Goal: Transaction & Acquisition: Purchase product/service

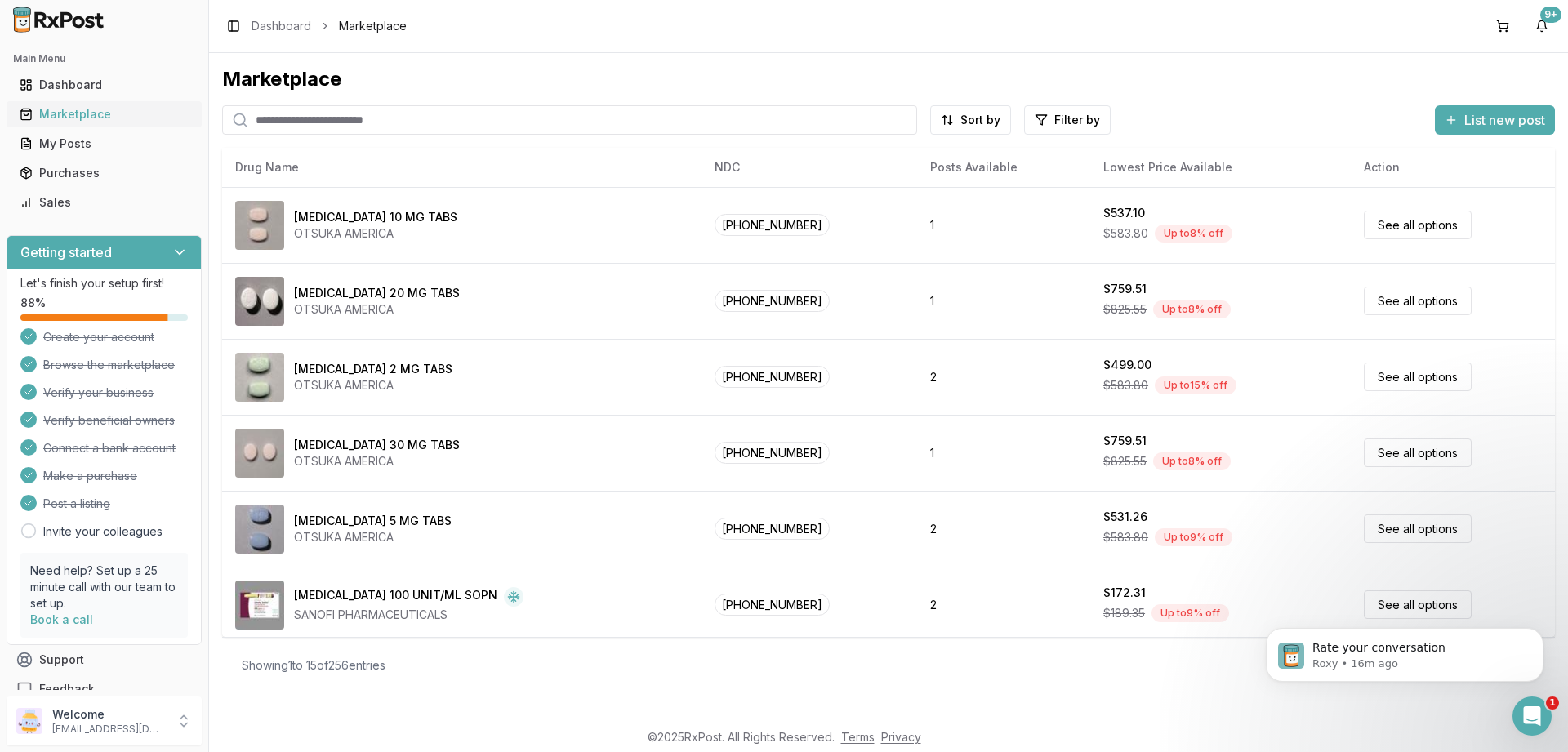
click at [52, 120] on div "Marketplace" at bounding box center [104, 114] width 169 height 16
click at [60, 107] on div "Marketplace" at bounding box center [104, 114] width 169 height 16
click at [74, 113] on div "Marketplace" at bounding box center [104, 114] width 169 height 16
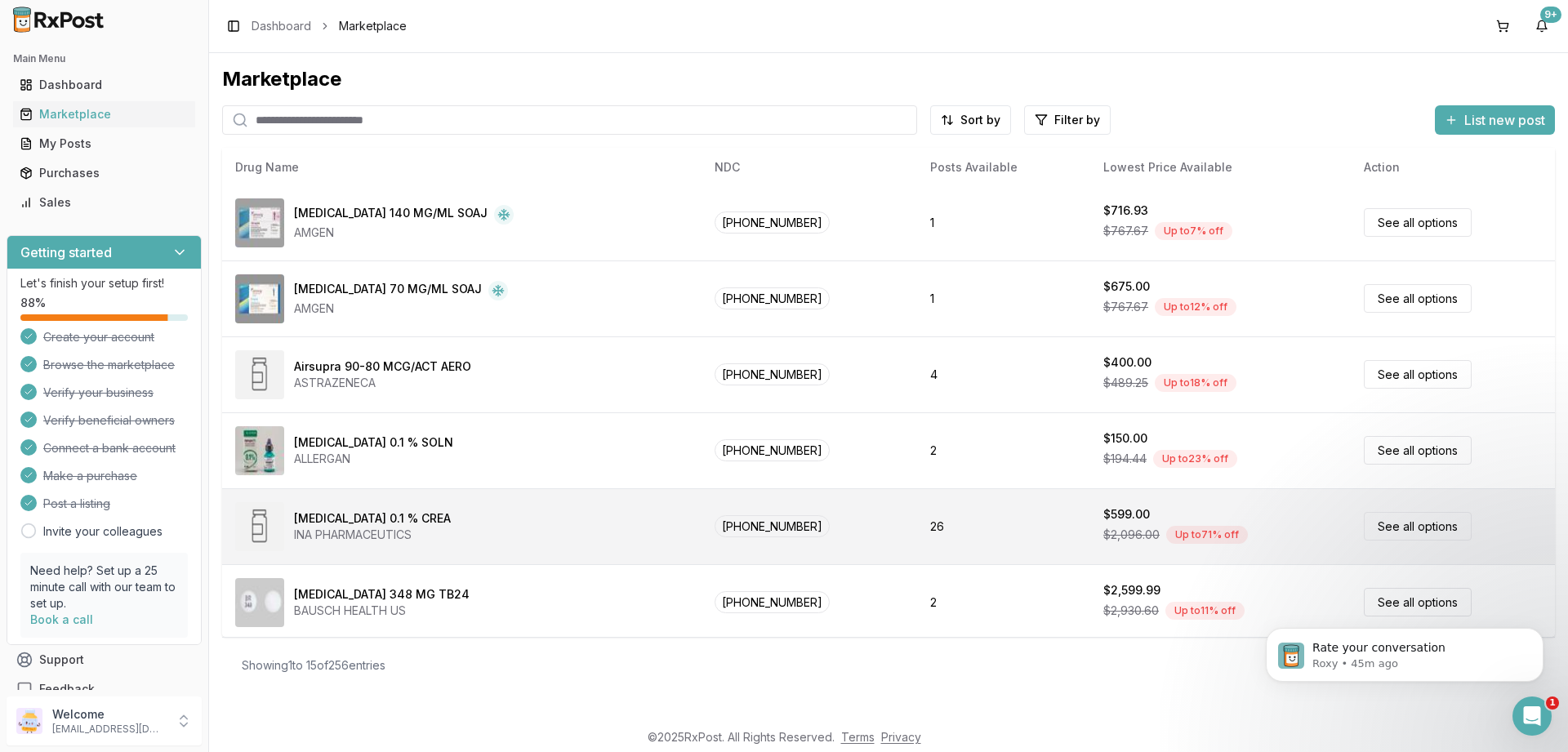
scroll to position [689, 0]
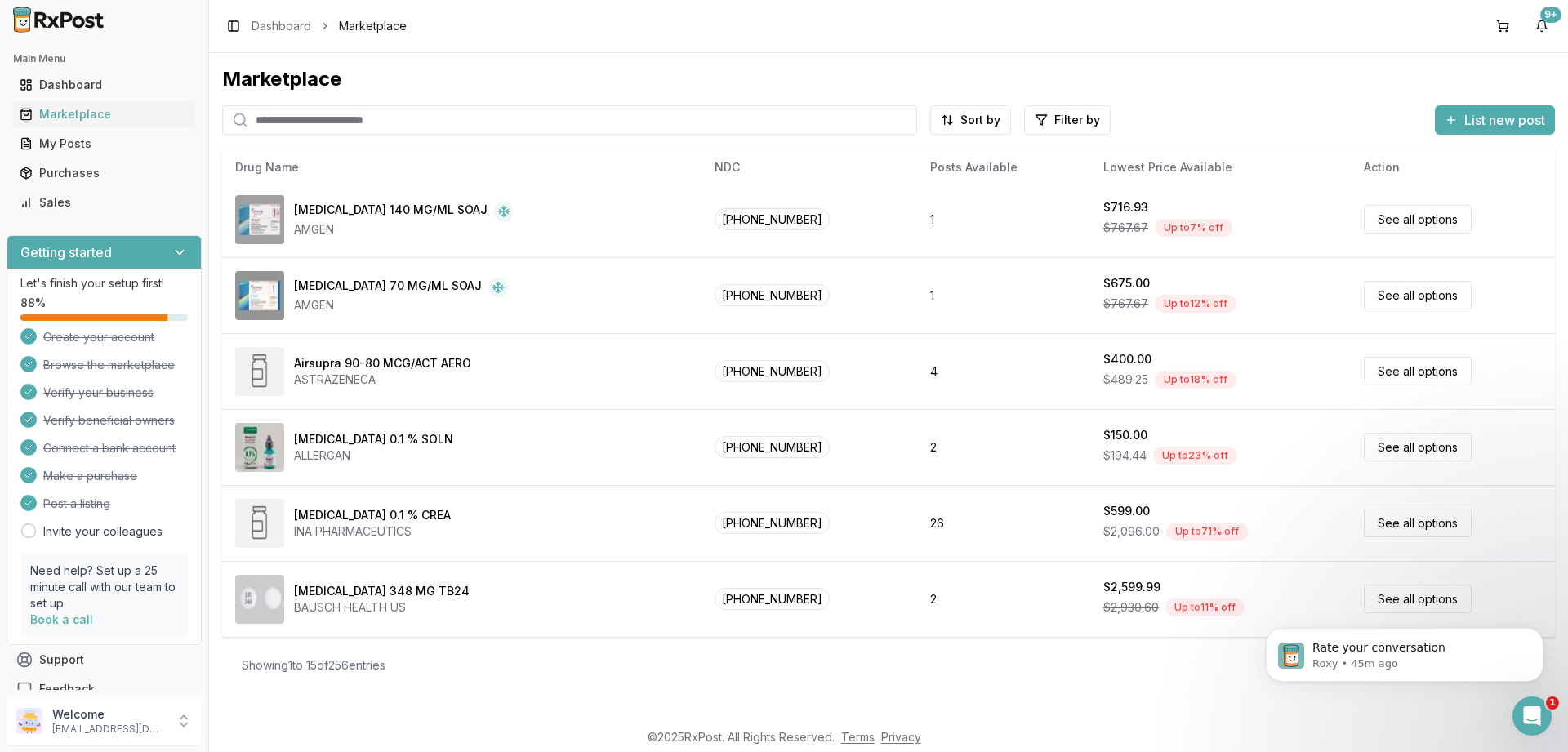
click at [1168, 697] on div "Marketplace Sort by Filter by List new post Card Table NDC: 59148-0008-13 Abili…" at bounding box center [888, 387] width 1359 height 667
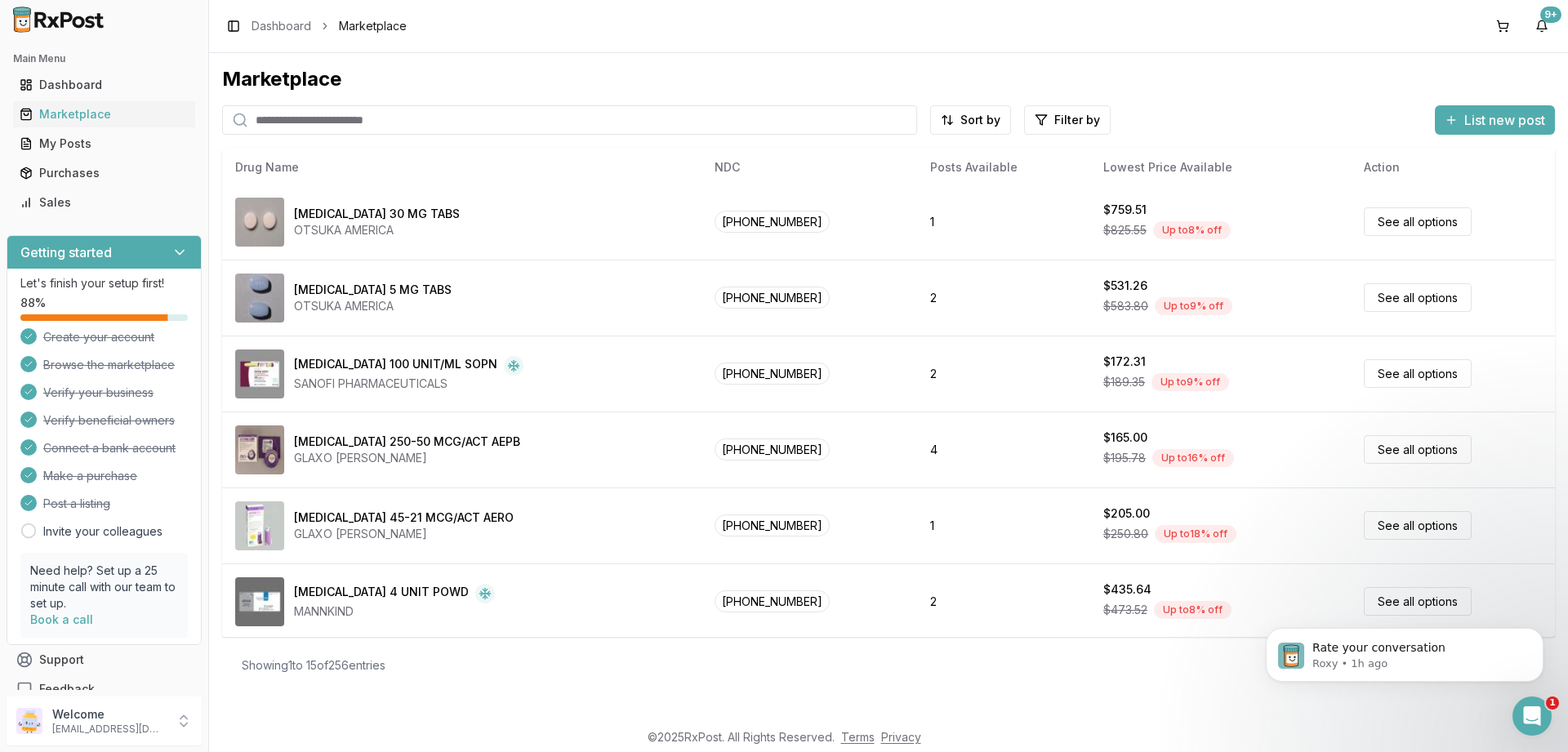
scroll to position [101, 0]
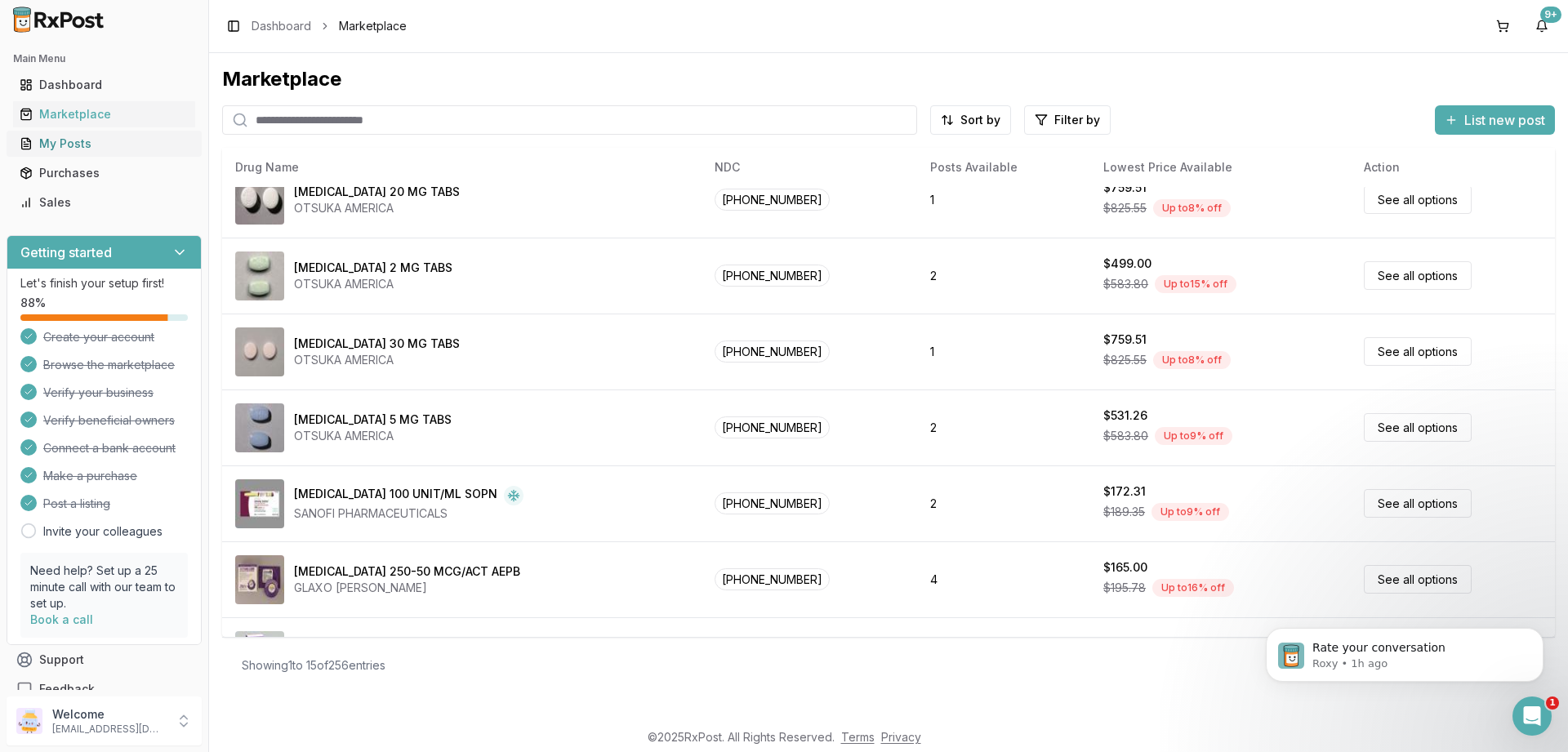
drag, startPoint x: 477, startPoint y: 118, endPoint x: 100, endPoint y: 145, distance: 378.0
click at [222, 135] on input "search" at bounding box center [570, 120] width 695 height 29
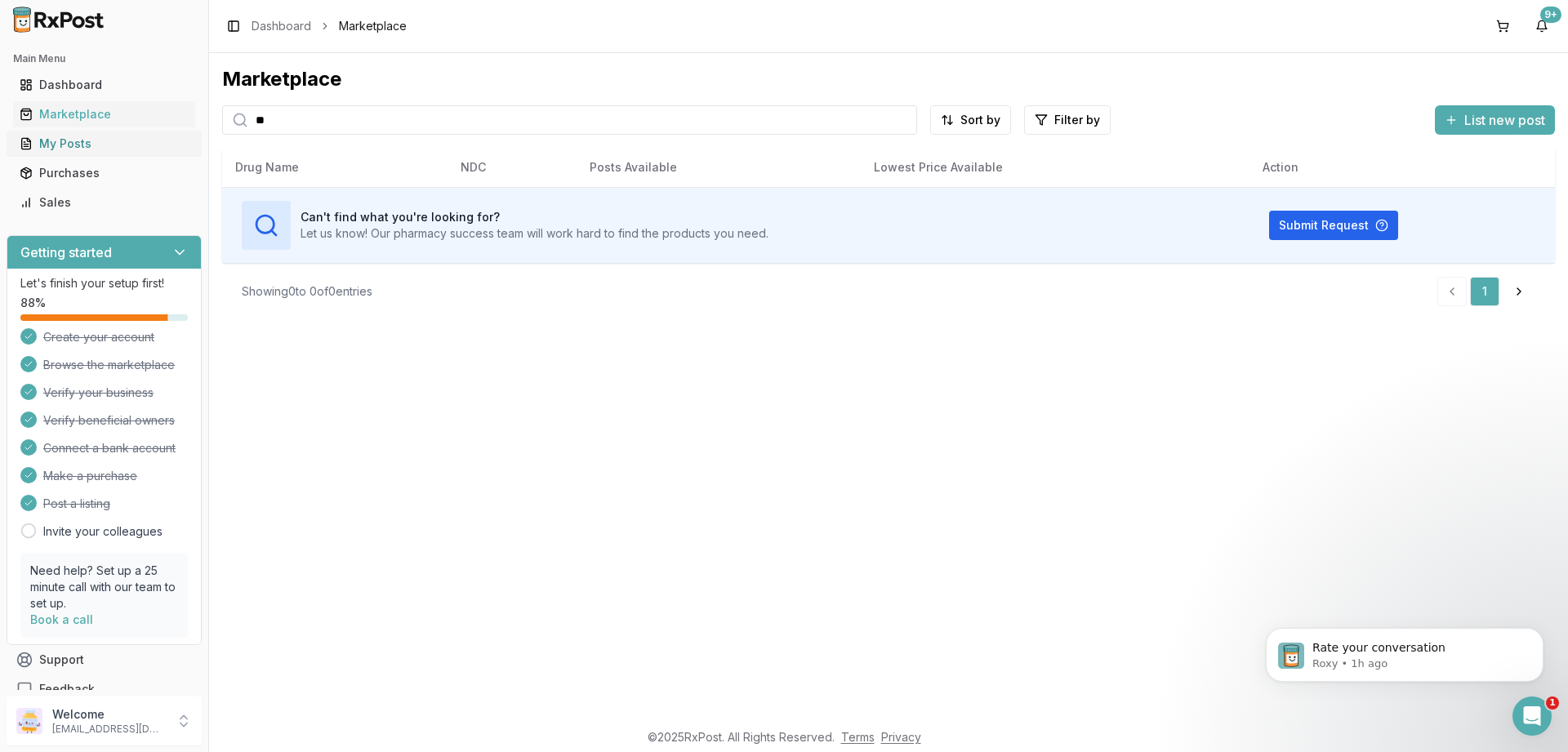
type input "*"
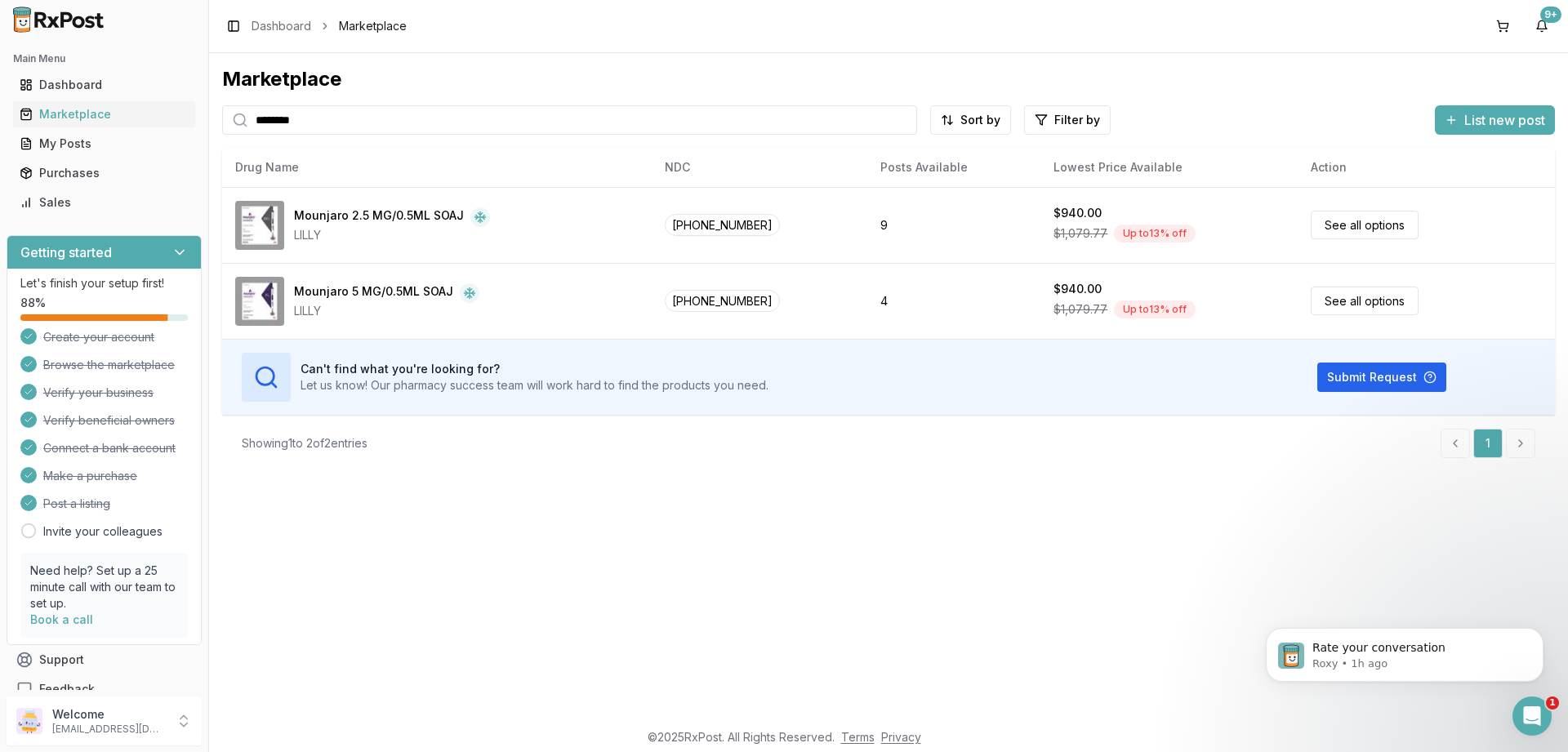
drag, startPoint x: 348, startPoint y: 118, endPoint x: 127, endPoint y: 109, distance: 221.2
click at [222, 109] on input "********" at bounding box center [570, 120] width 695 height 29
type input "*******"
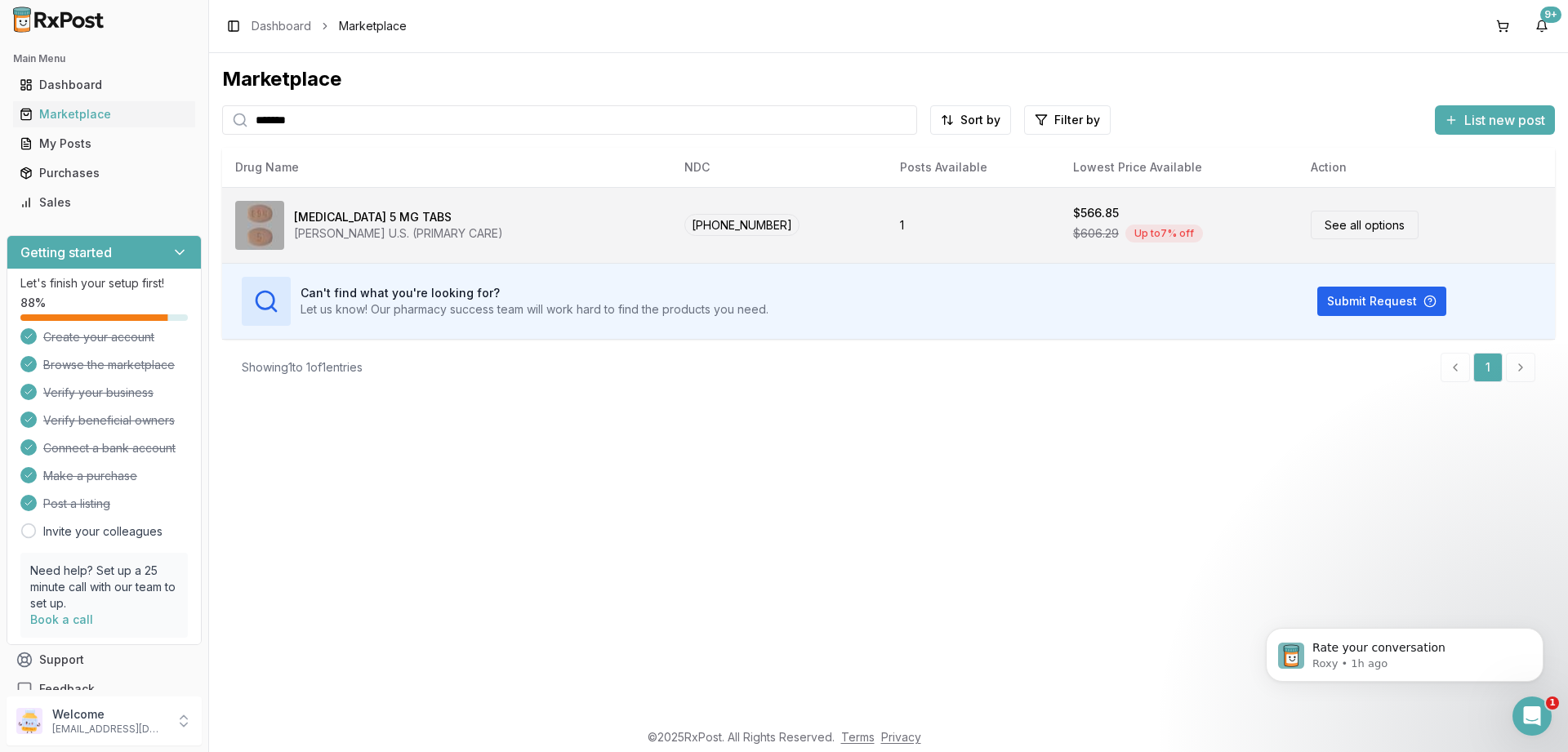
click at [1349, 226] on link "See all options" at bounding box center [1364, 225] width 108 height 28
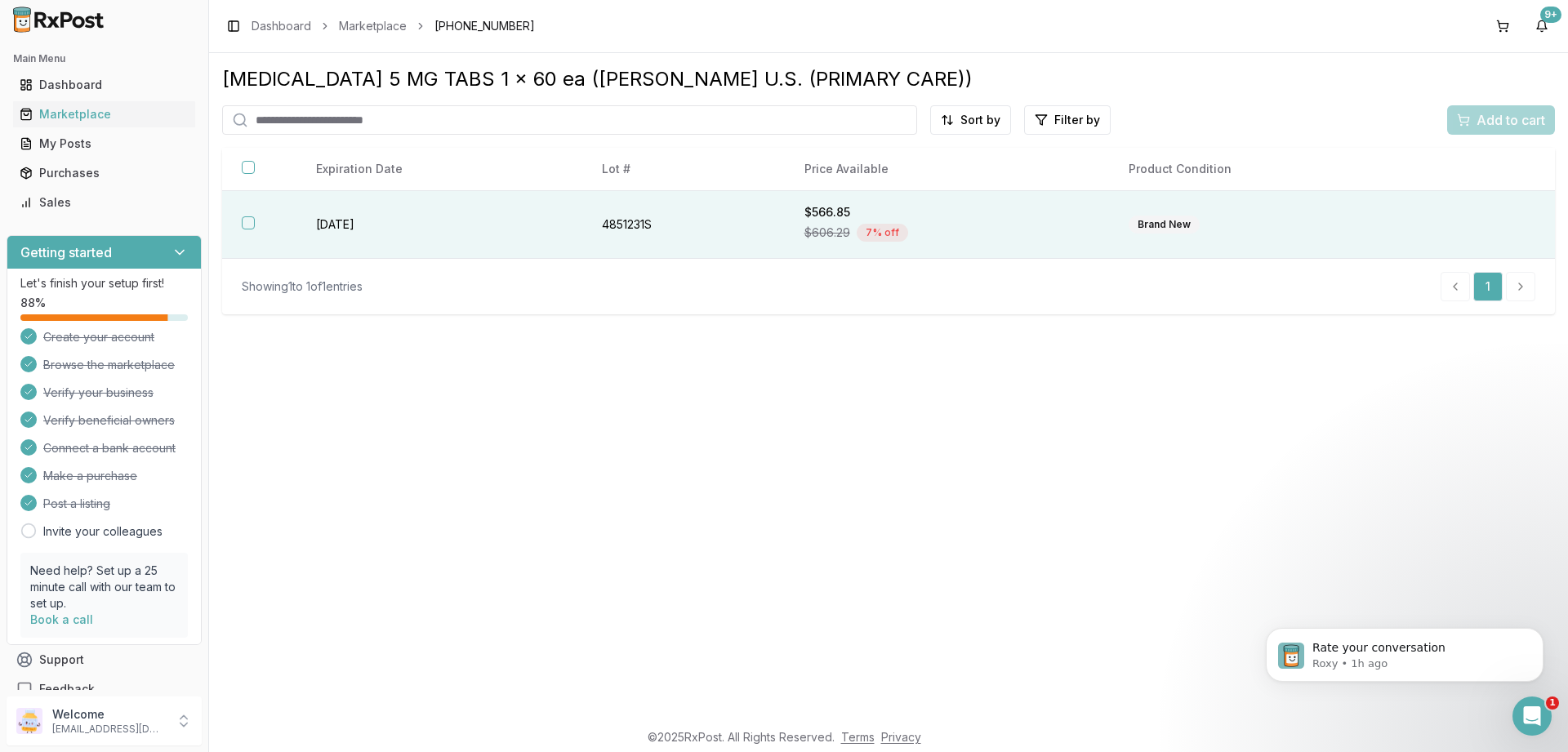
click at [253, 221] on button "button" at bounding box center [248, 222] width 13 height 13
click at [1493, 116] on span "Add to cart" at bounding box center [1510, 120] width 68 height 20
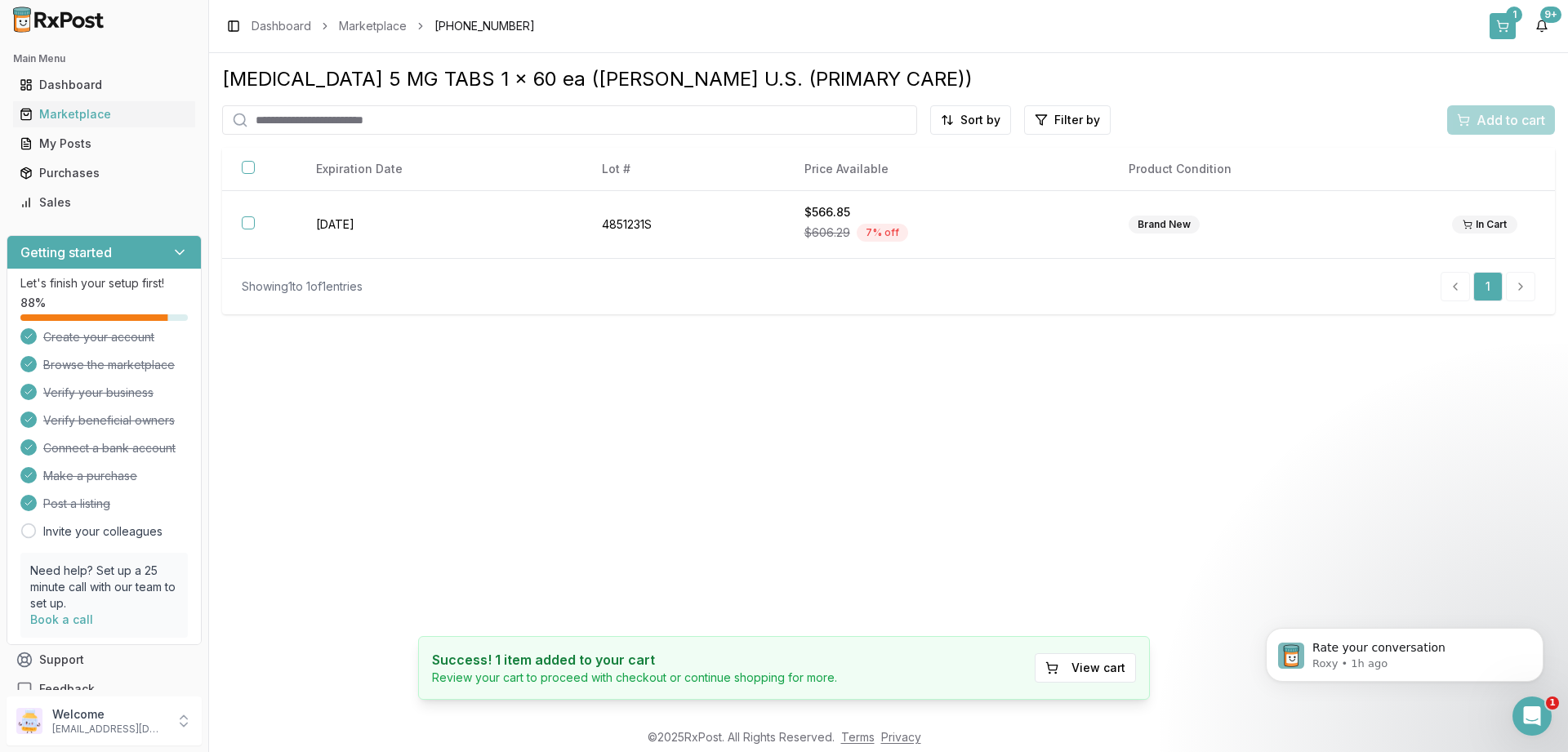
click at [1500, 23] on button "1" at bounding box center [1502, 26] width 26 height 26
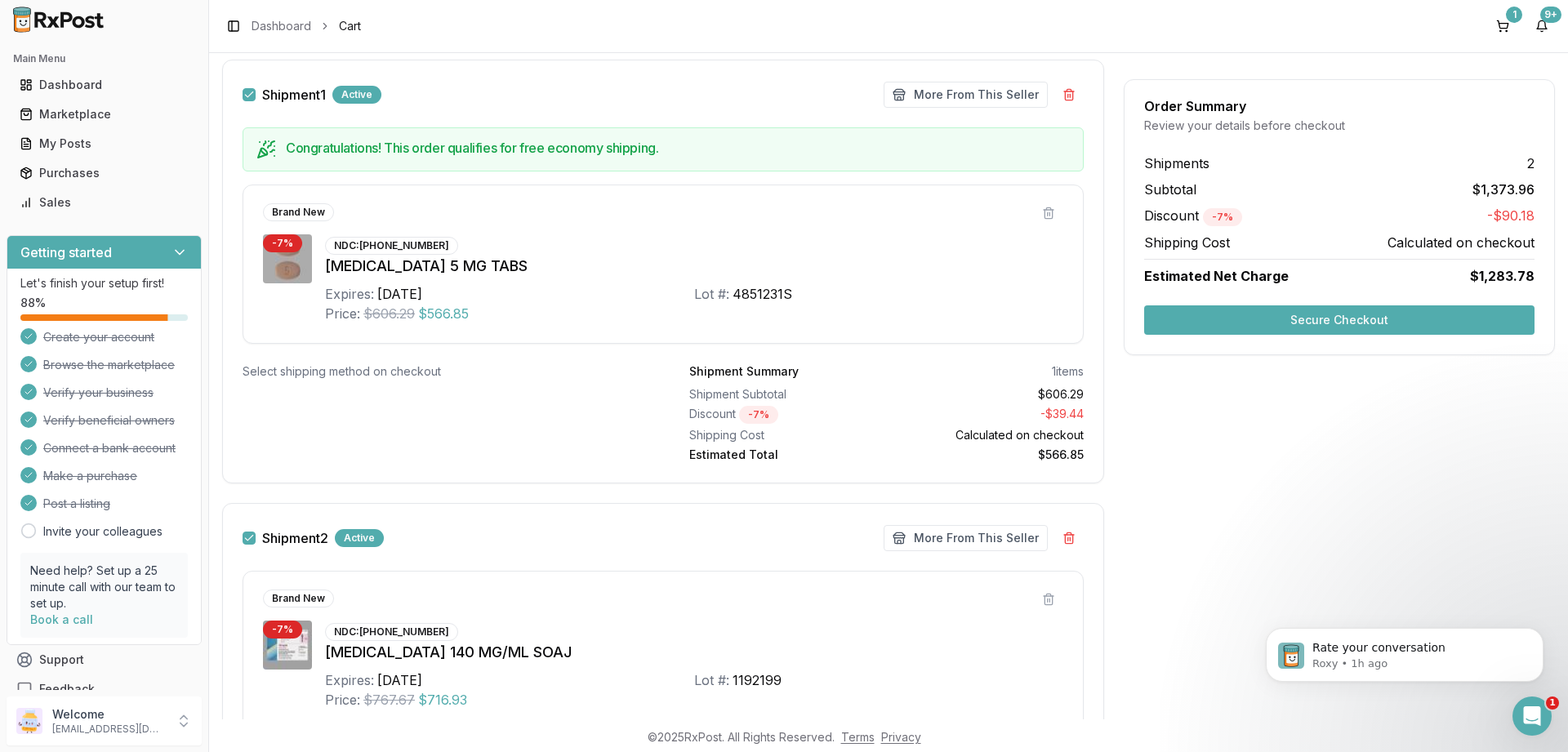
scroll to position [444, 0]
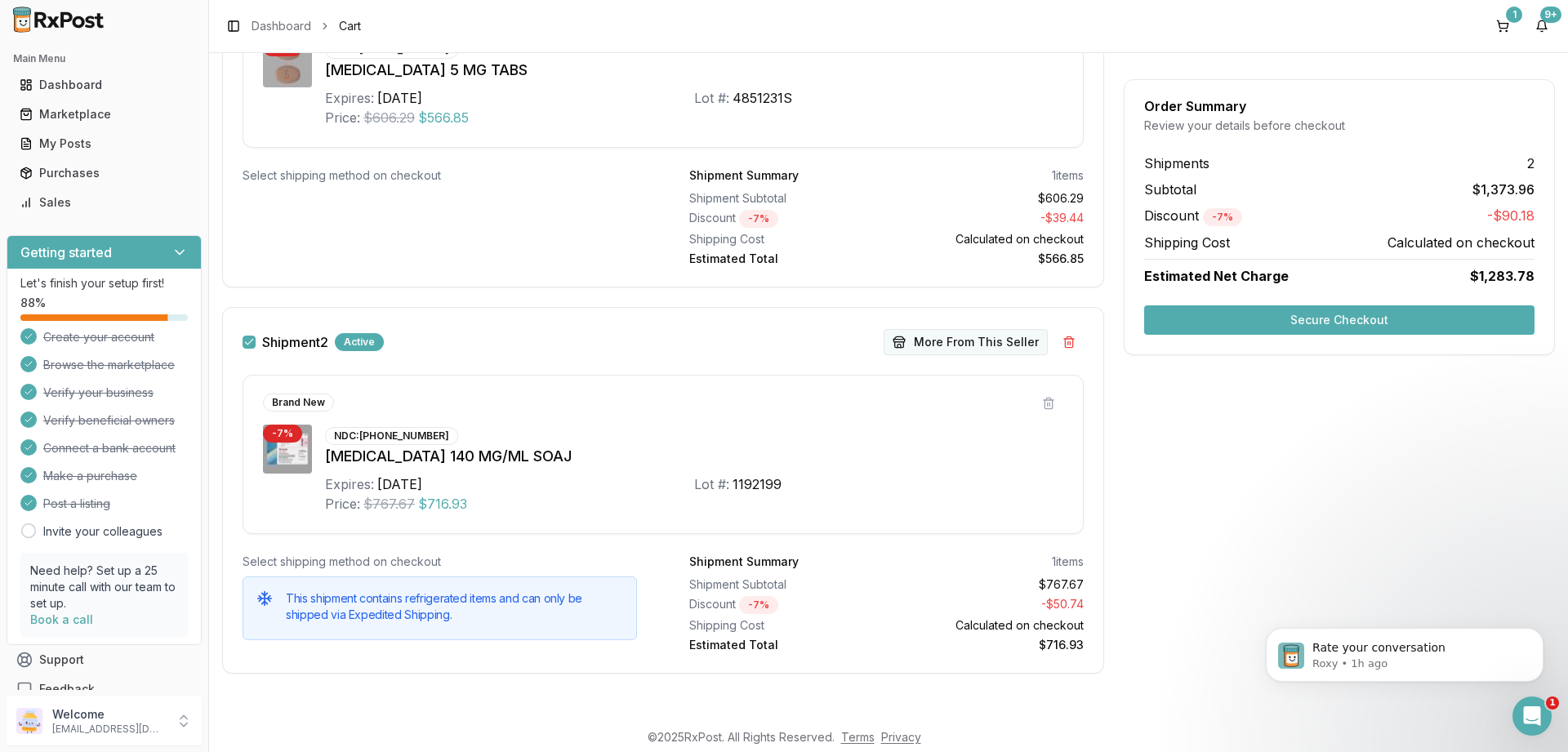
click at [934, 346] on button "More From This Seller" at bounding box center [965, 341] width 164 height 26
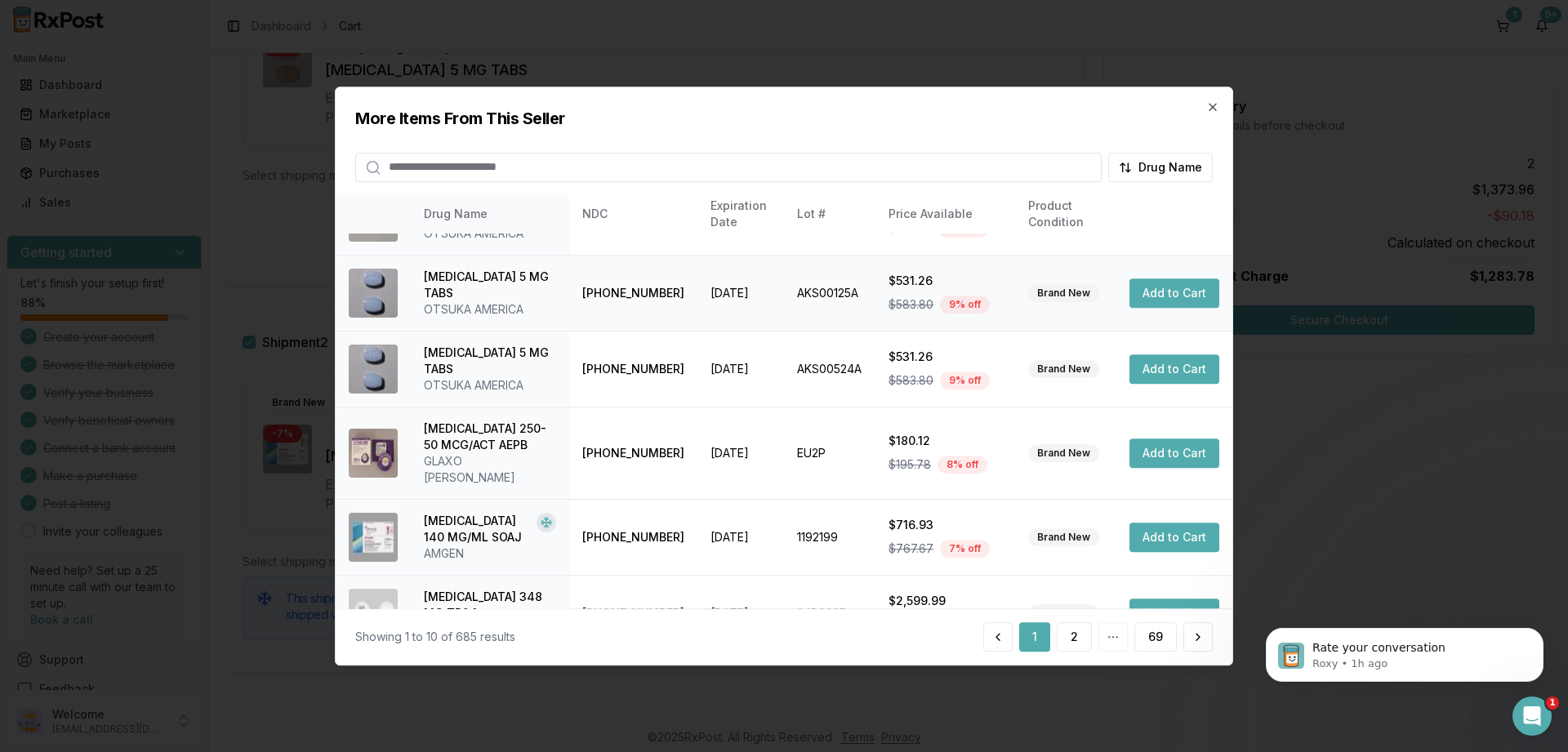
scroll to position [385, 0]
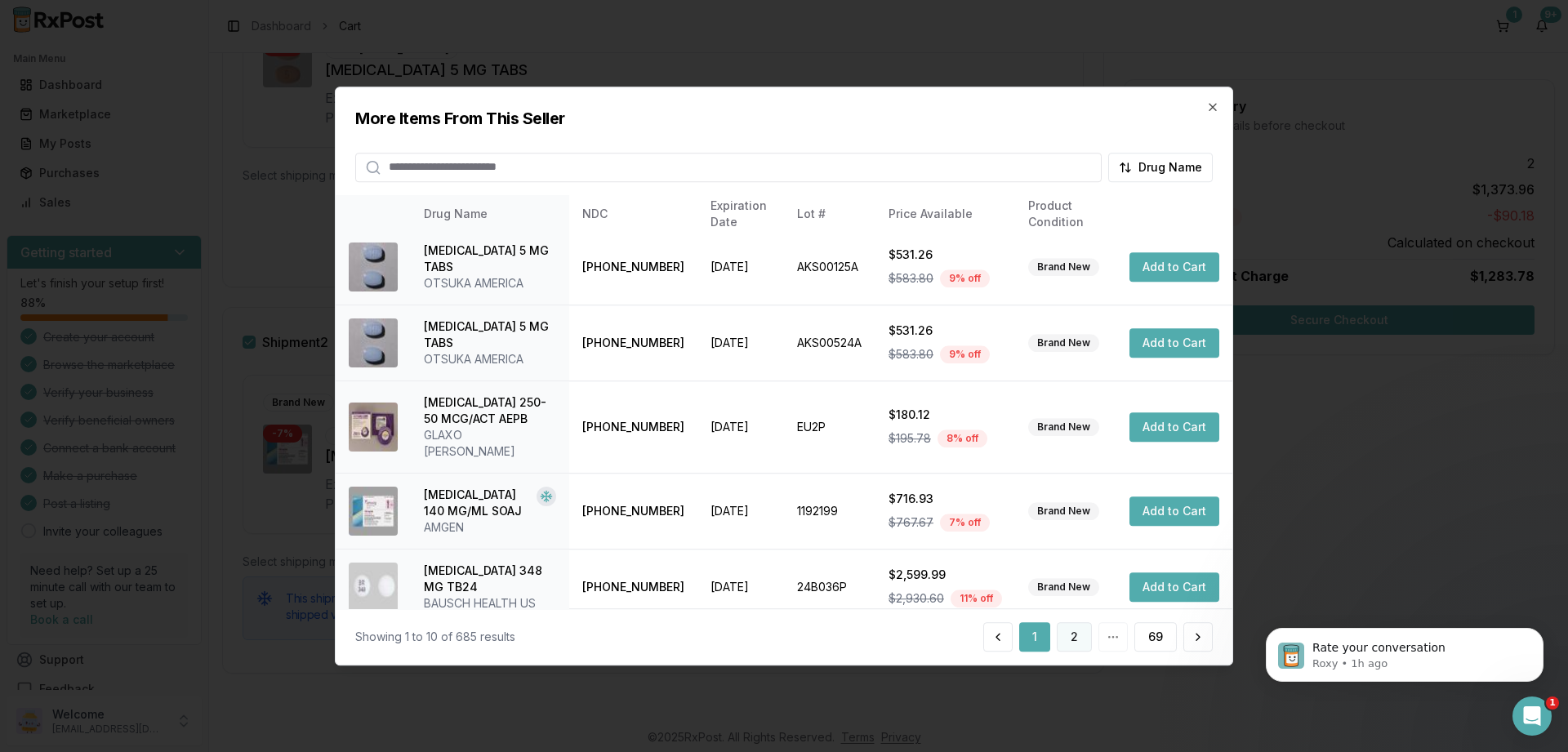
click at [1079, 641] on button "2" at bounding box center [1075, 636] width 36 height 29
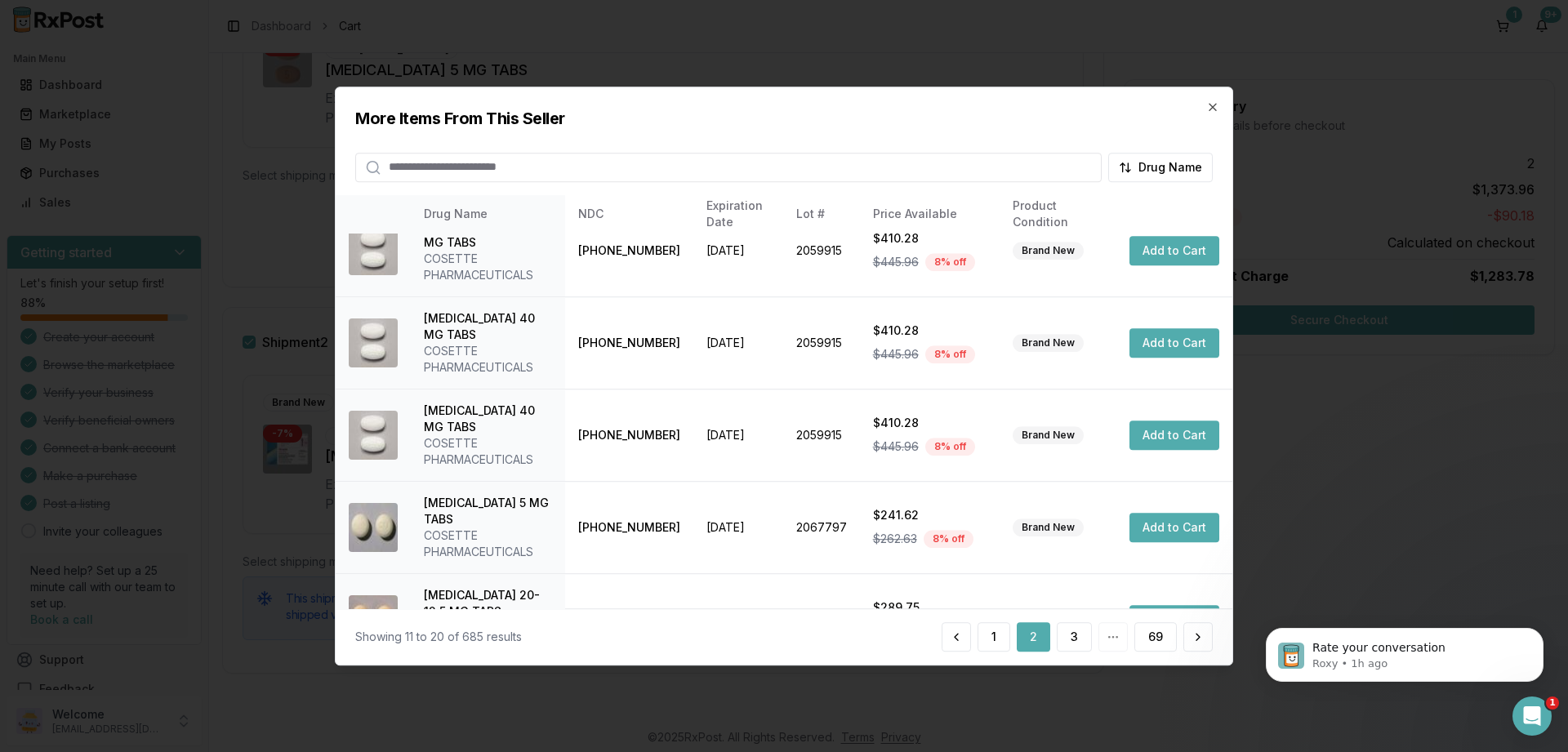
scroll to position [417, 0]
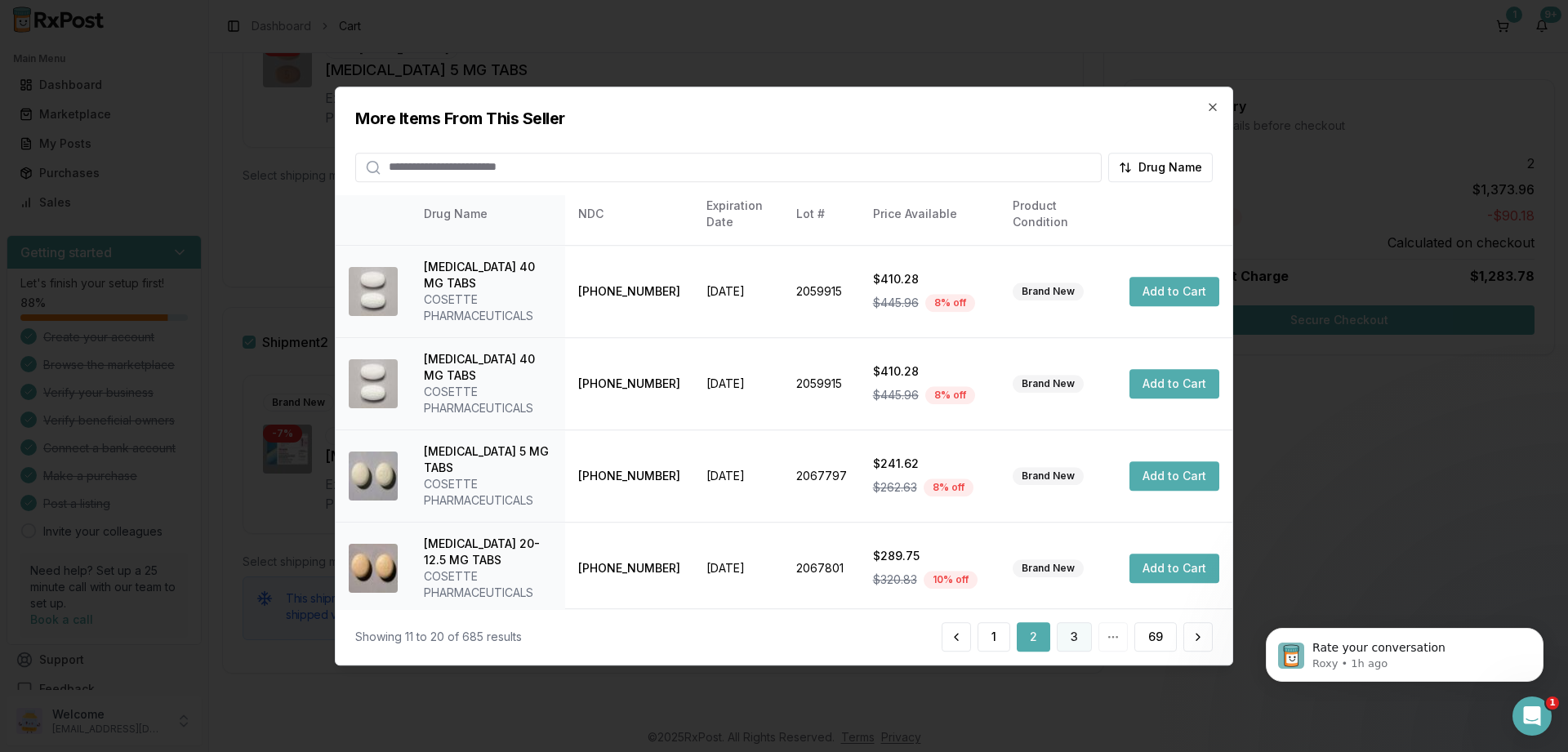
click at [1070, 640] on button "3" at bounding box center [1075, 636] width 36 height 29
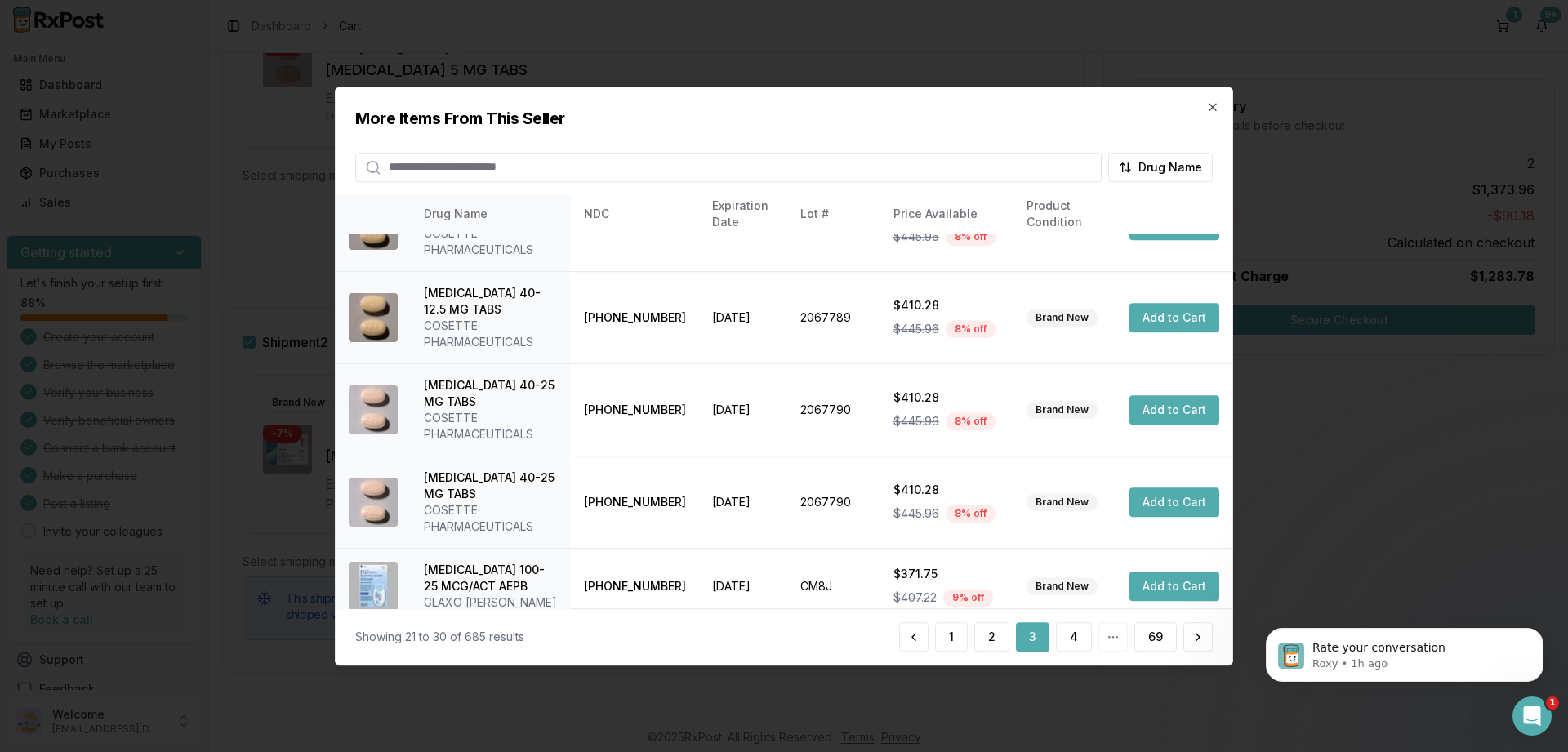
scroll to position [467, 0]
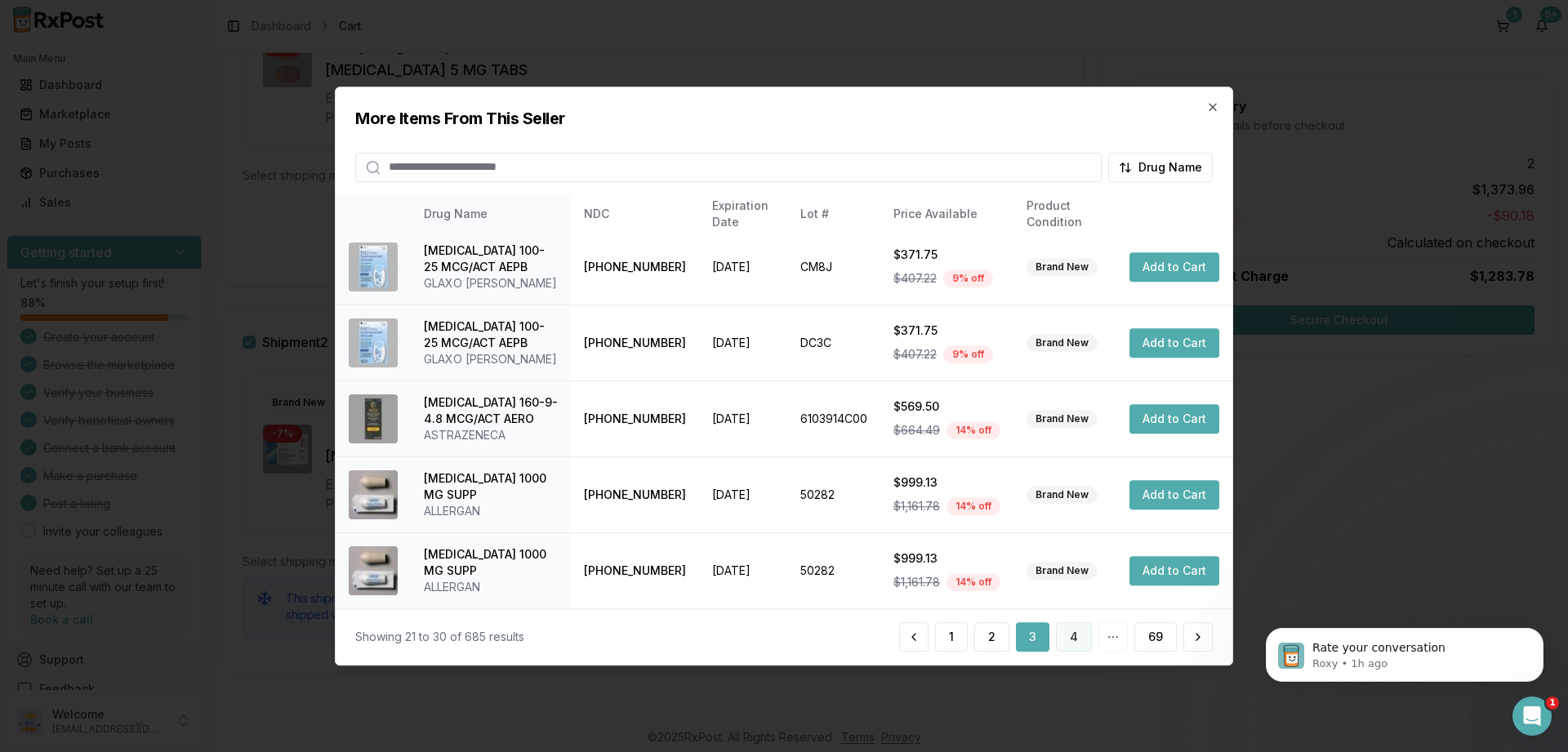
click at [1077, 638] on button "4" at bounding box center [1074, 636] width 36 height 29
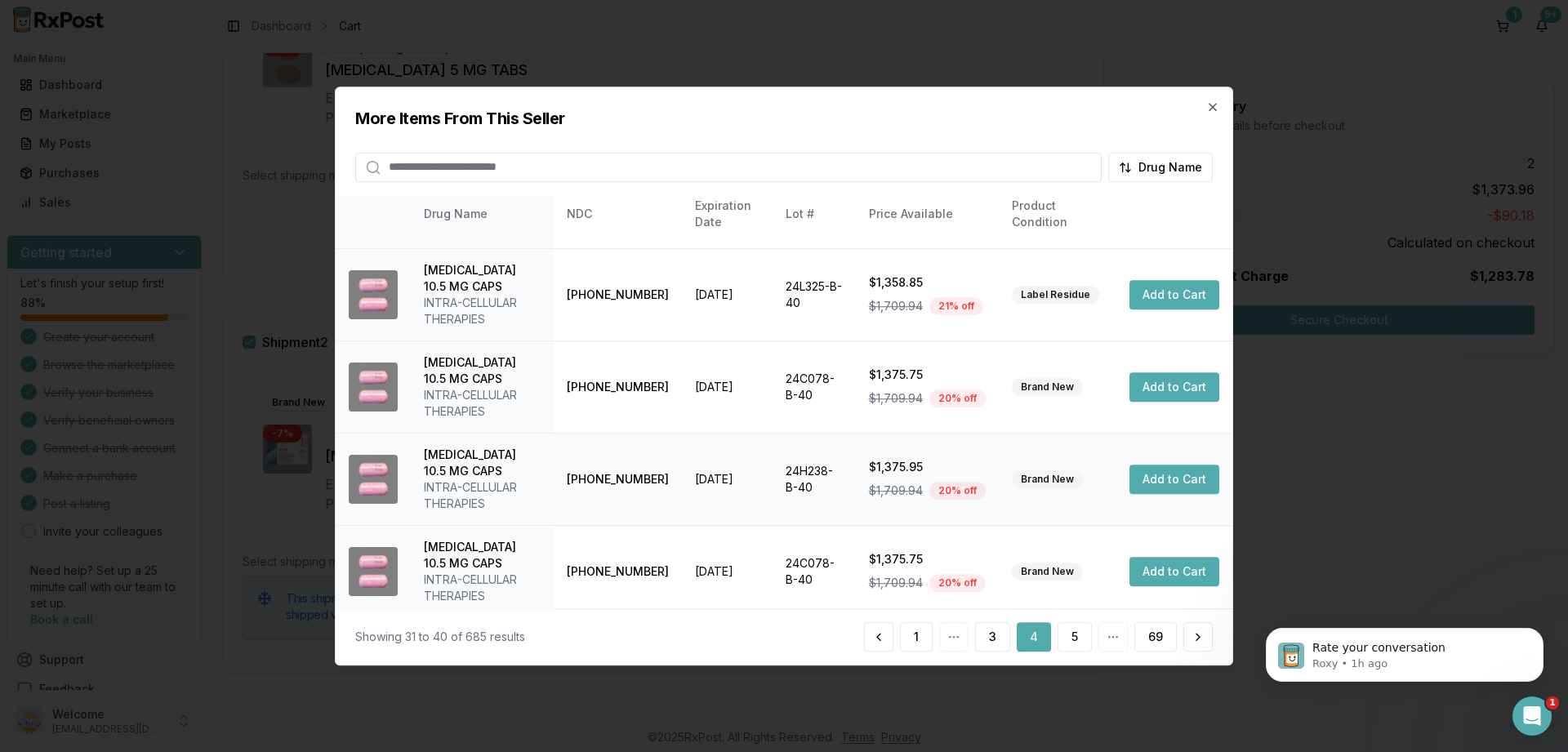
scroll to position [499, 0]
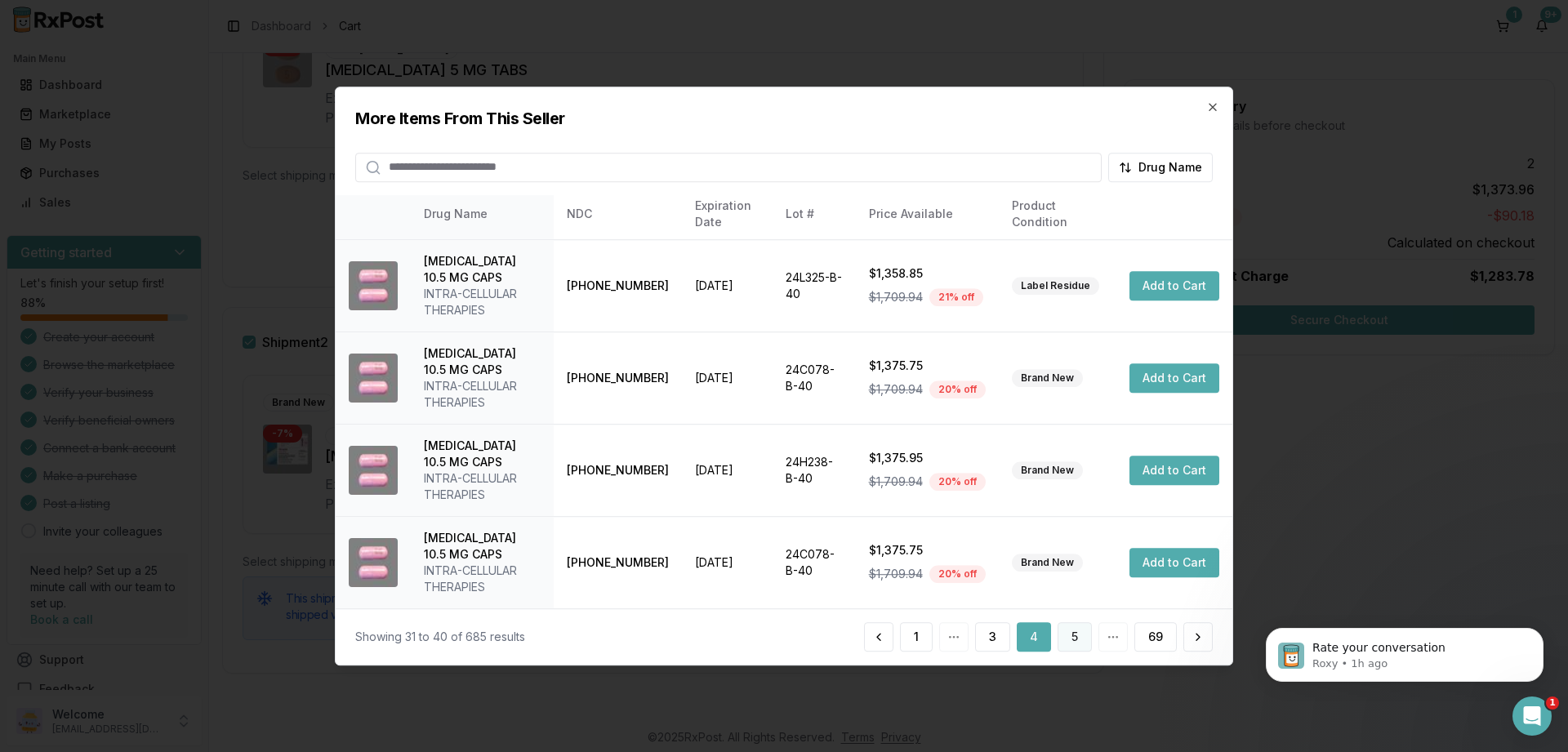
click at [1080, 636] on button "5" at bounding box center [1075, 636] width 35 height 29
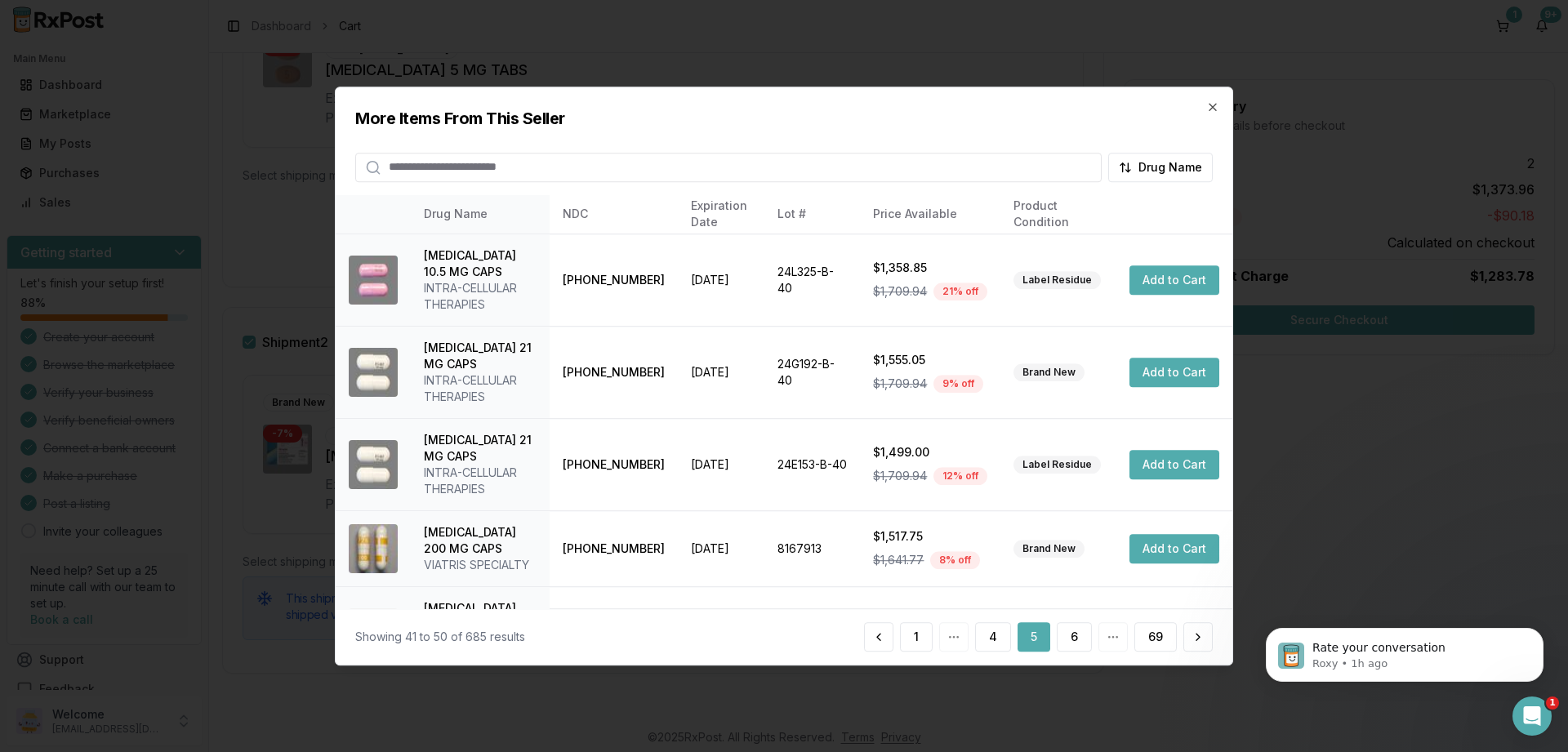
scroll to position [401, 0]
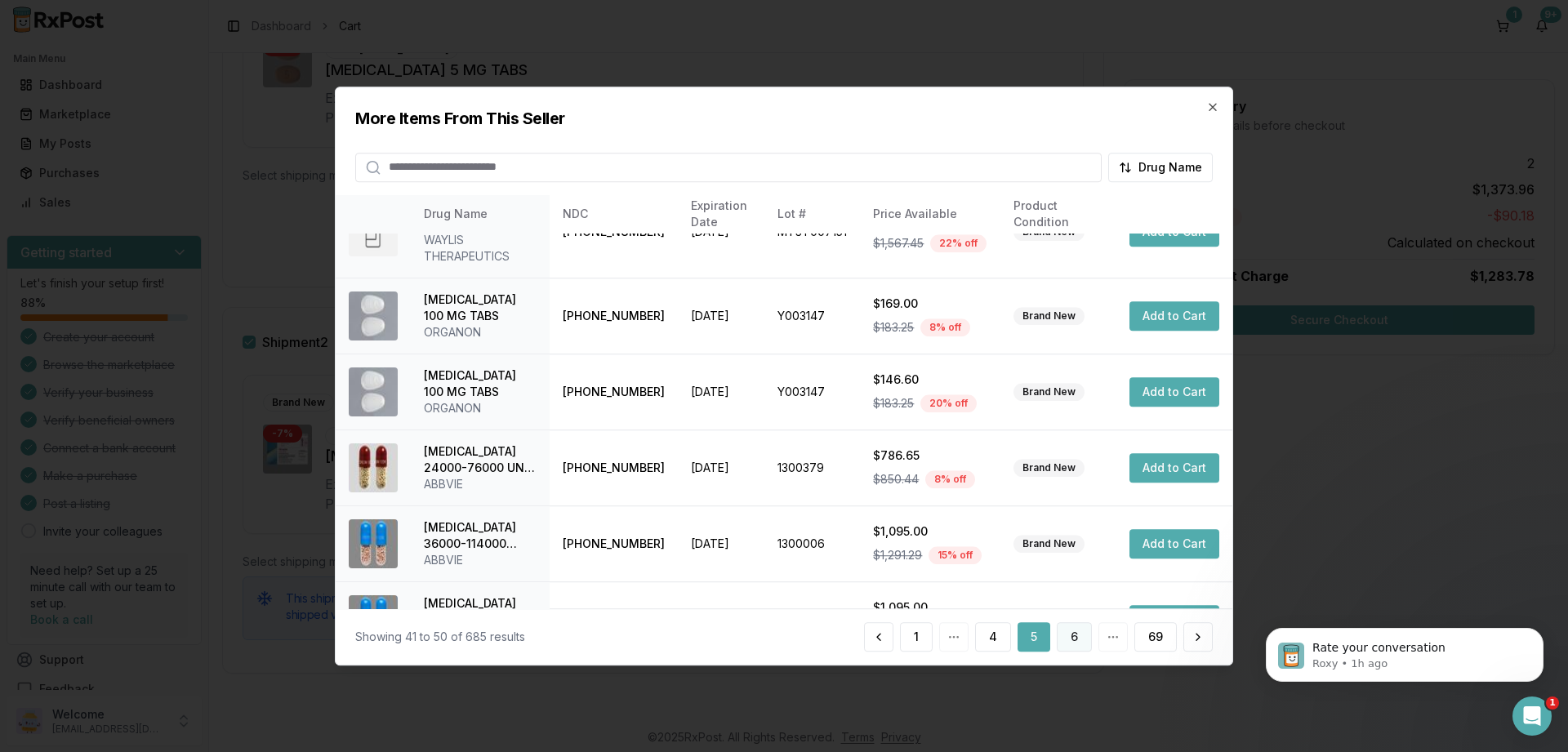
click at [1076, 641] on button "6" at bounding box center [1075, 636] width 36 height 29
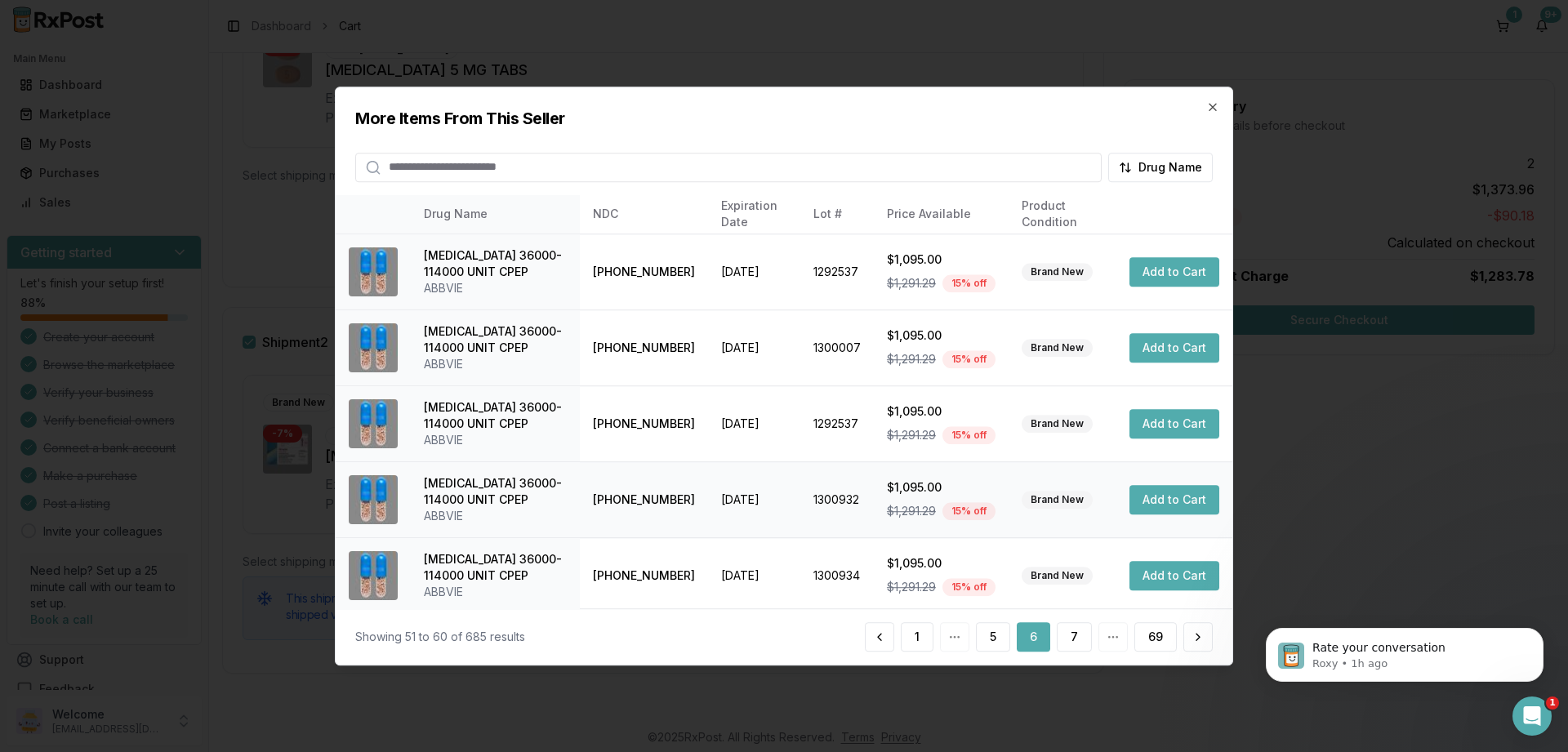
scroll to position [385, 0]
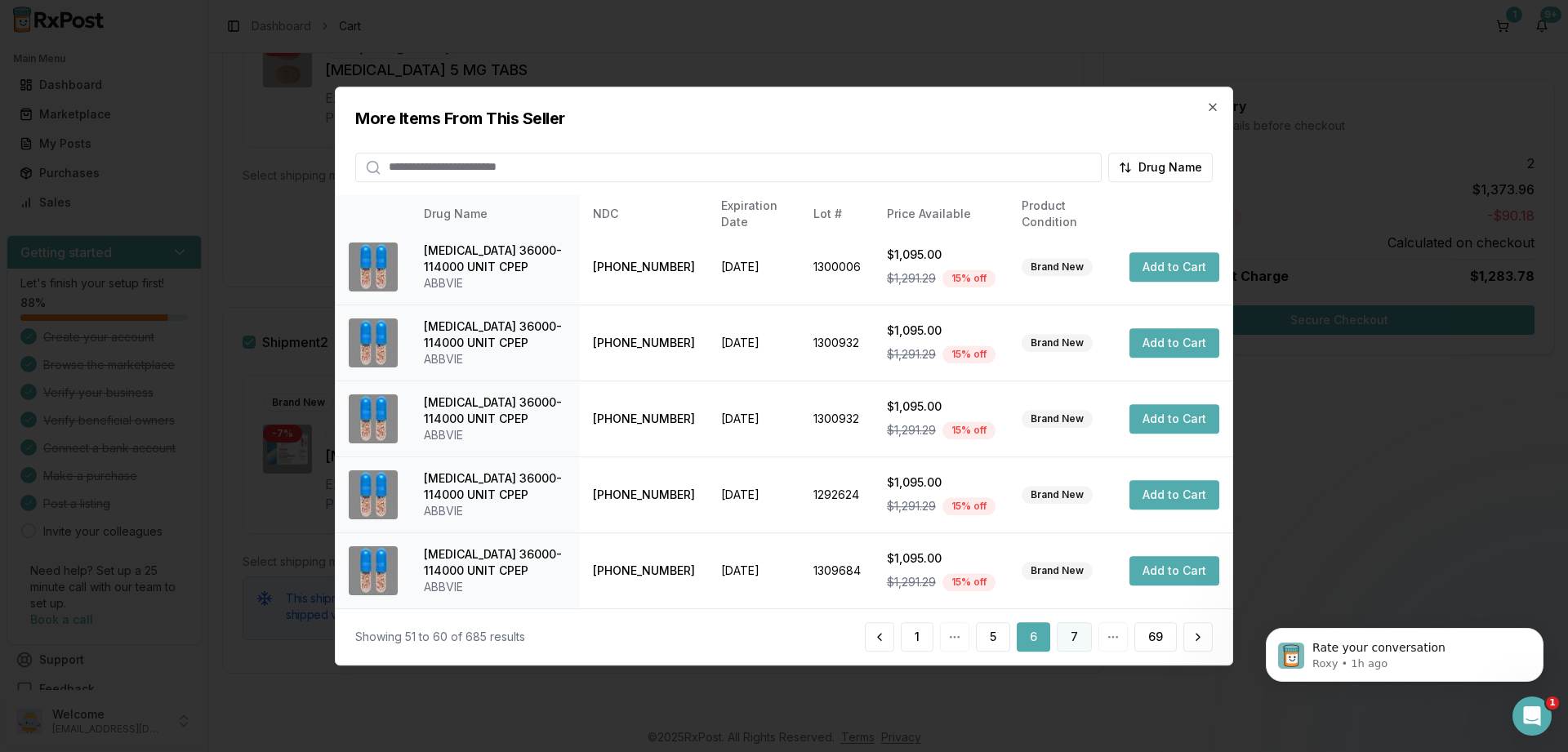
click at [1070, 628] on button "7" at bounding box center [1075, 636] width 36 height 29
click at [1072, 635] on button "8" at bounding box center [1075, 636] width 36 height 29
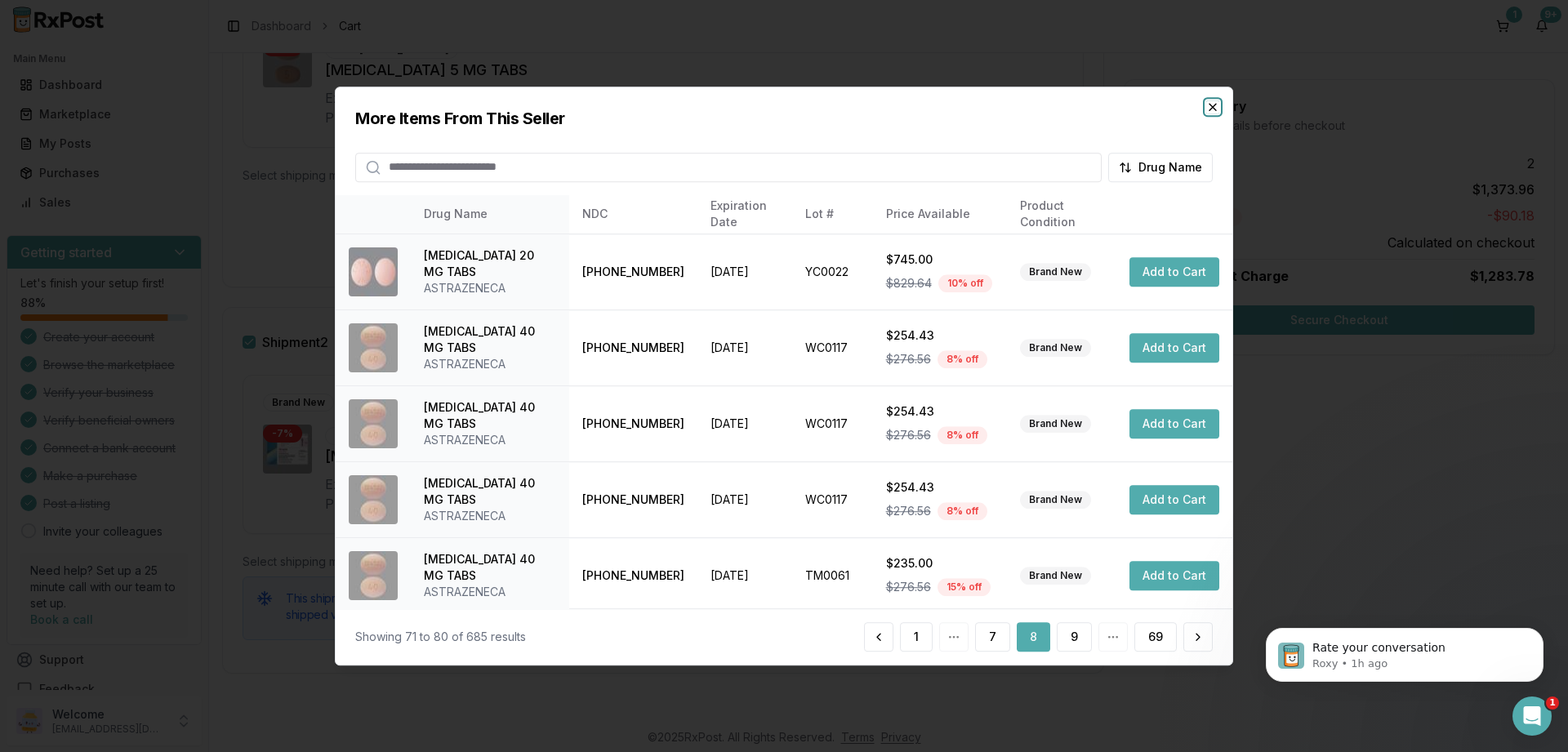
click at [1209, 108] on icon "button" at bounding box center [1212, 107] width 13 height 13
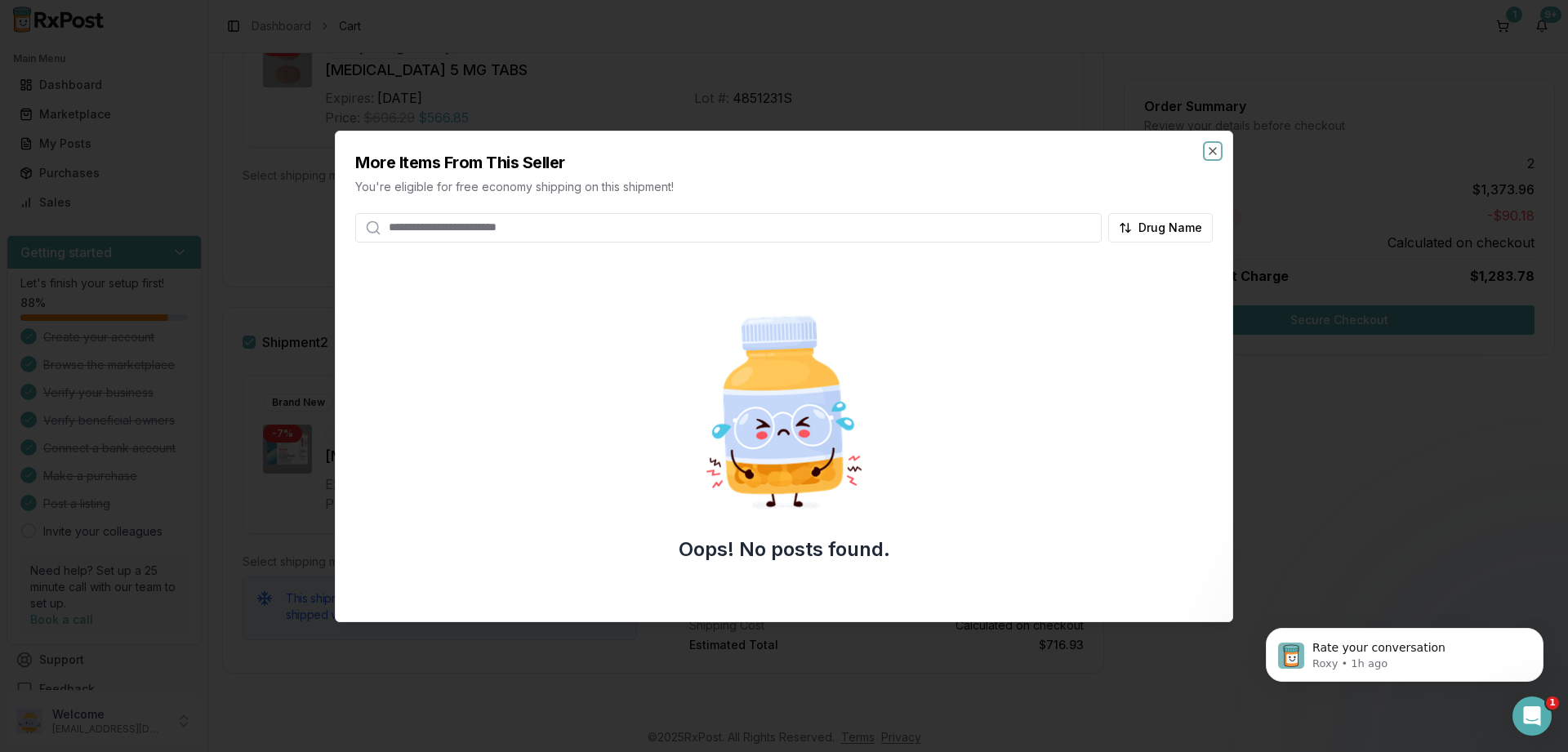
scroll to position [444, 0]
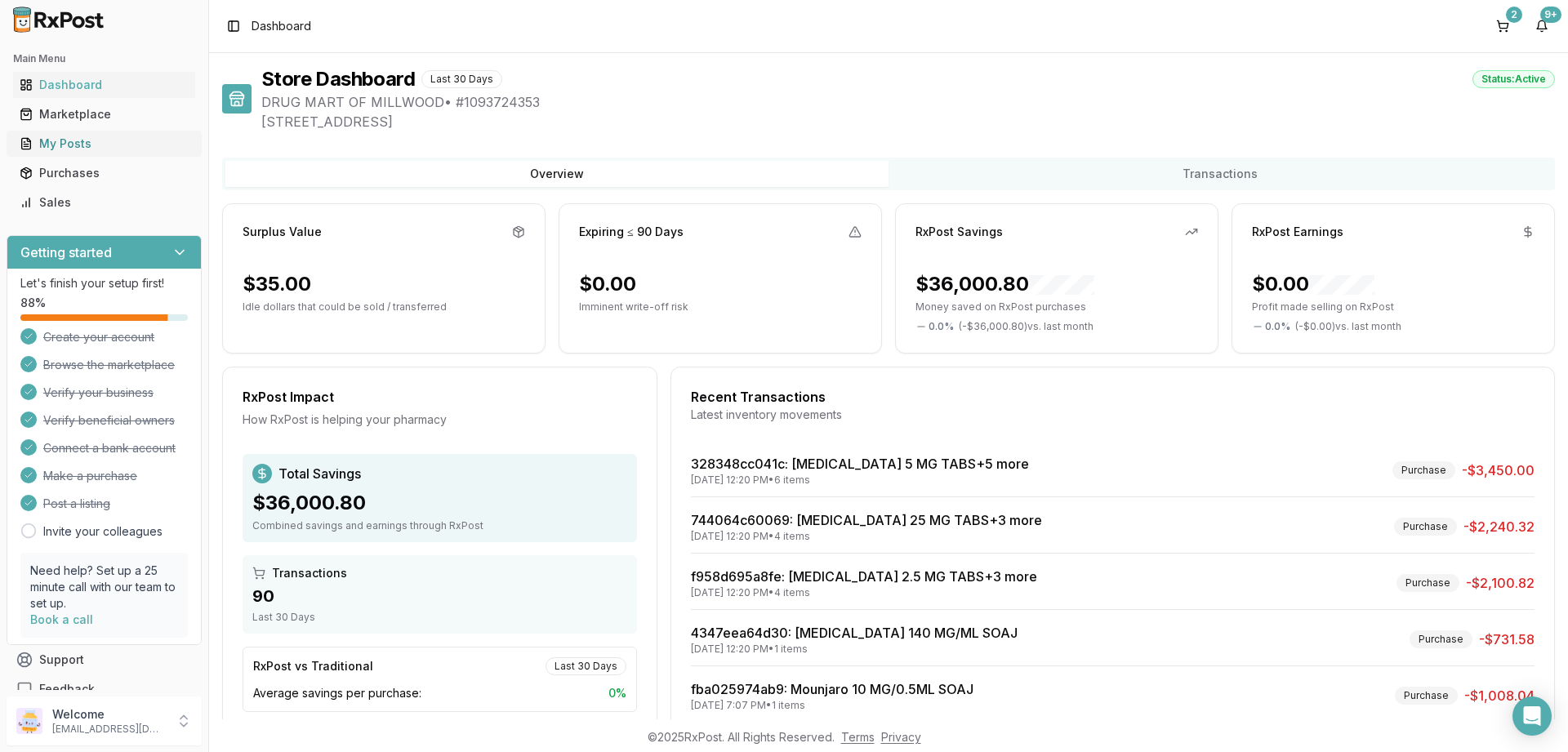
click at [68, 141] on div "My Posts" at bounding box center [104, 144] width 169 height 16
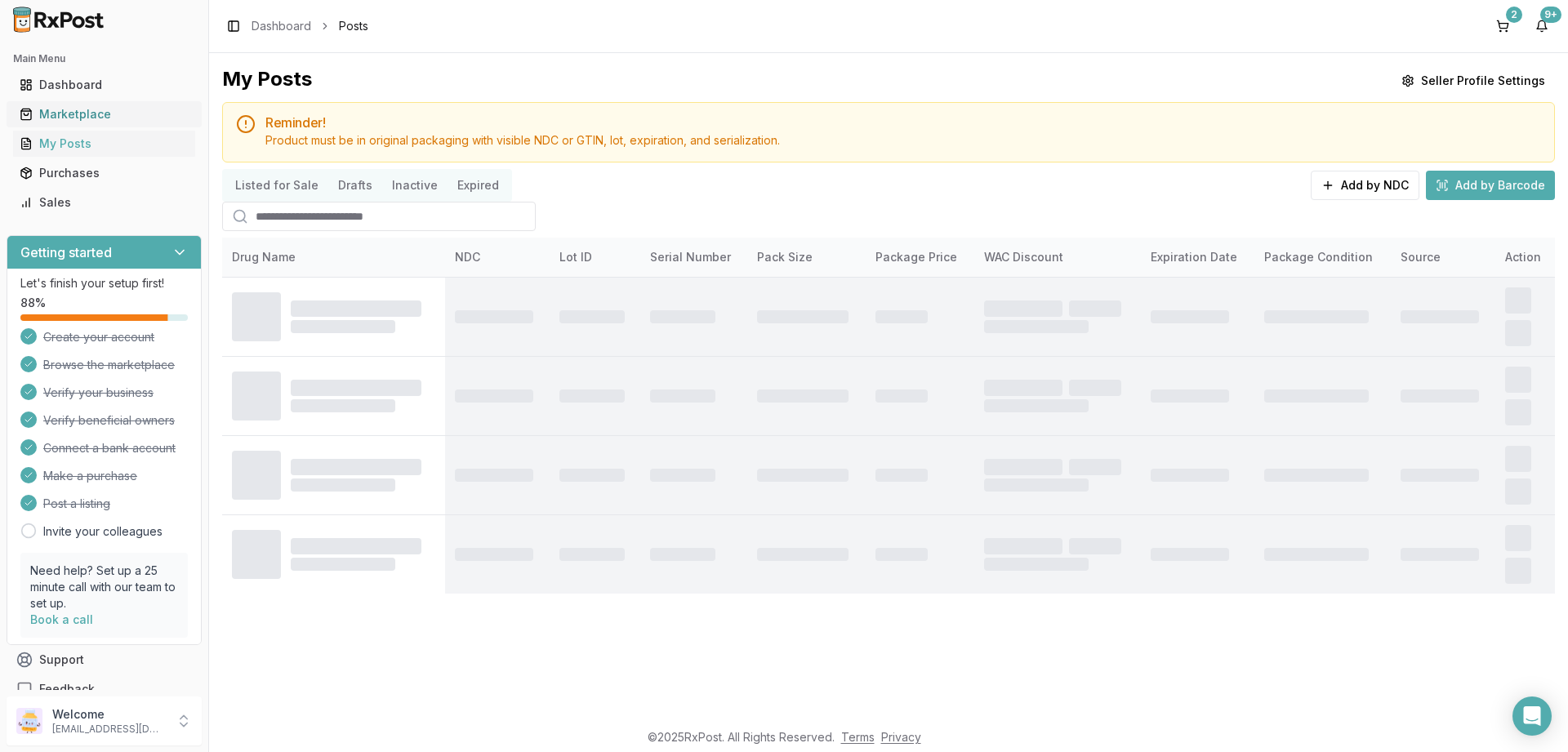
click at [84, 116] on div "Marketplace" at bounding box center [104, 114] width 169 height 16
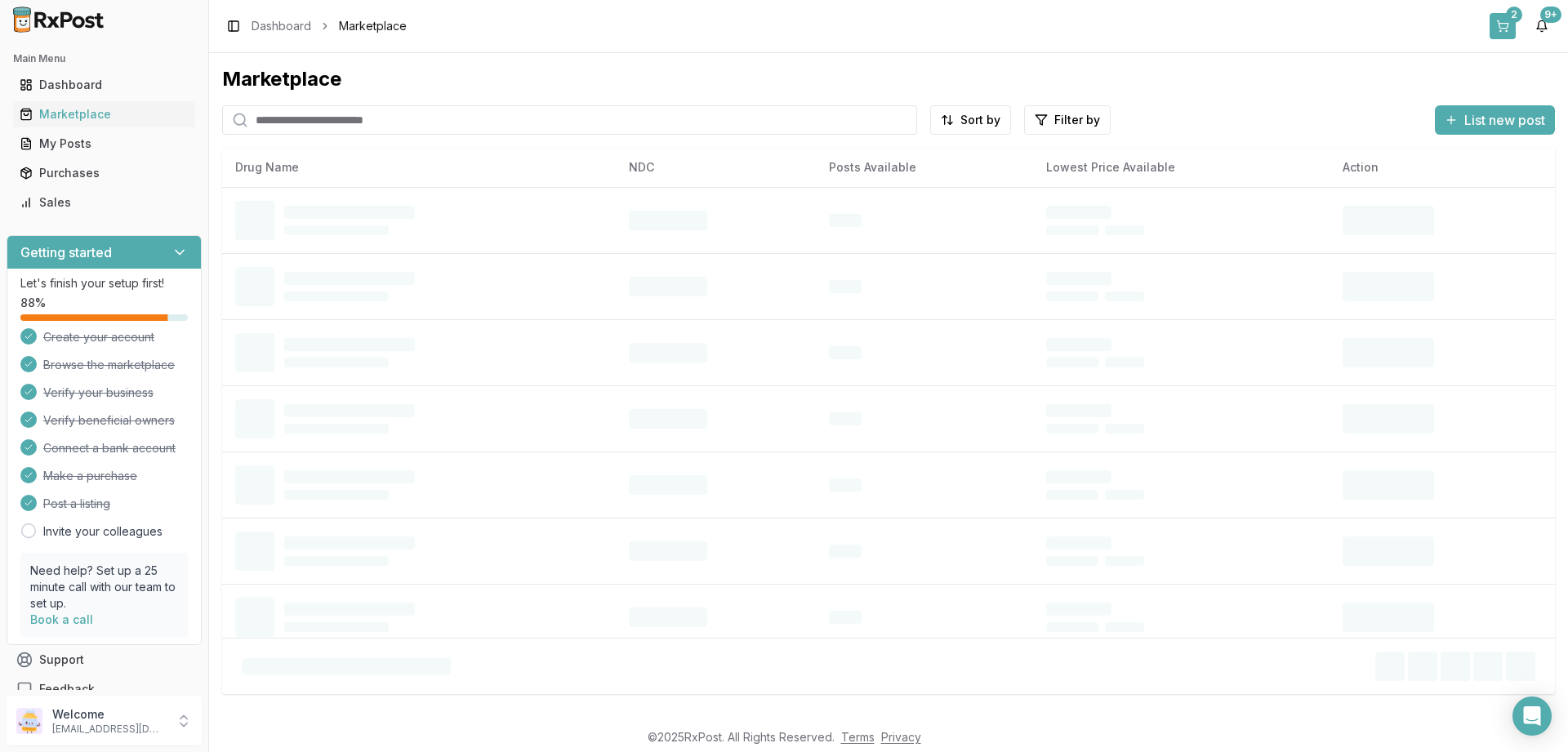
click at [1500, 24] on button "2" at bounding box center [1502, 26] width 26 height 26
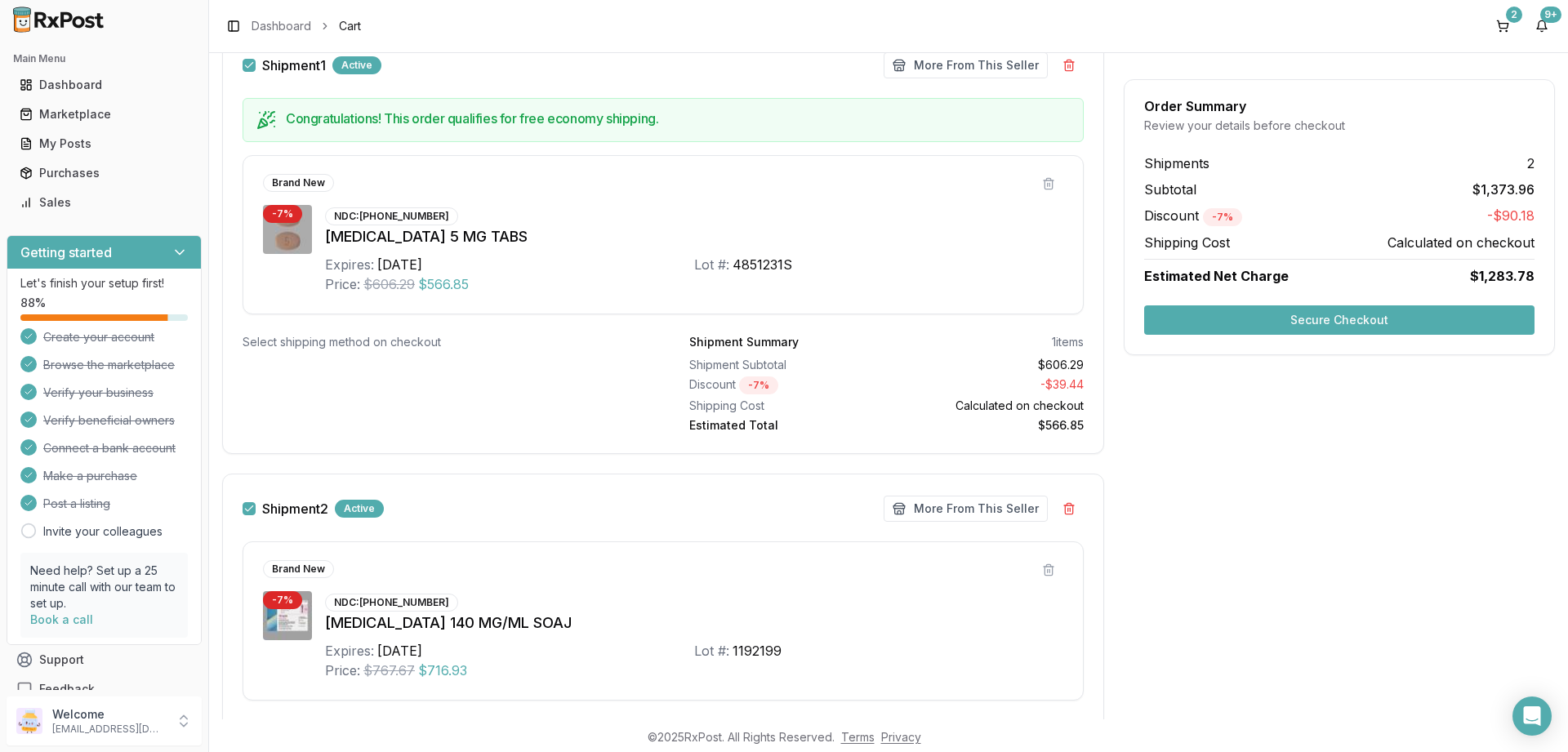
scroll to position [294, 0]
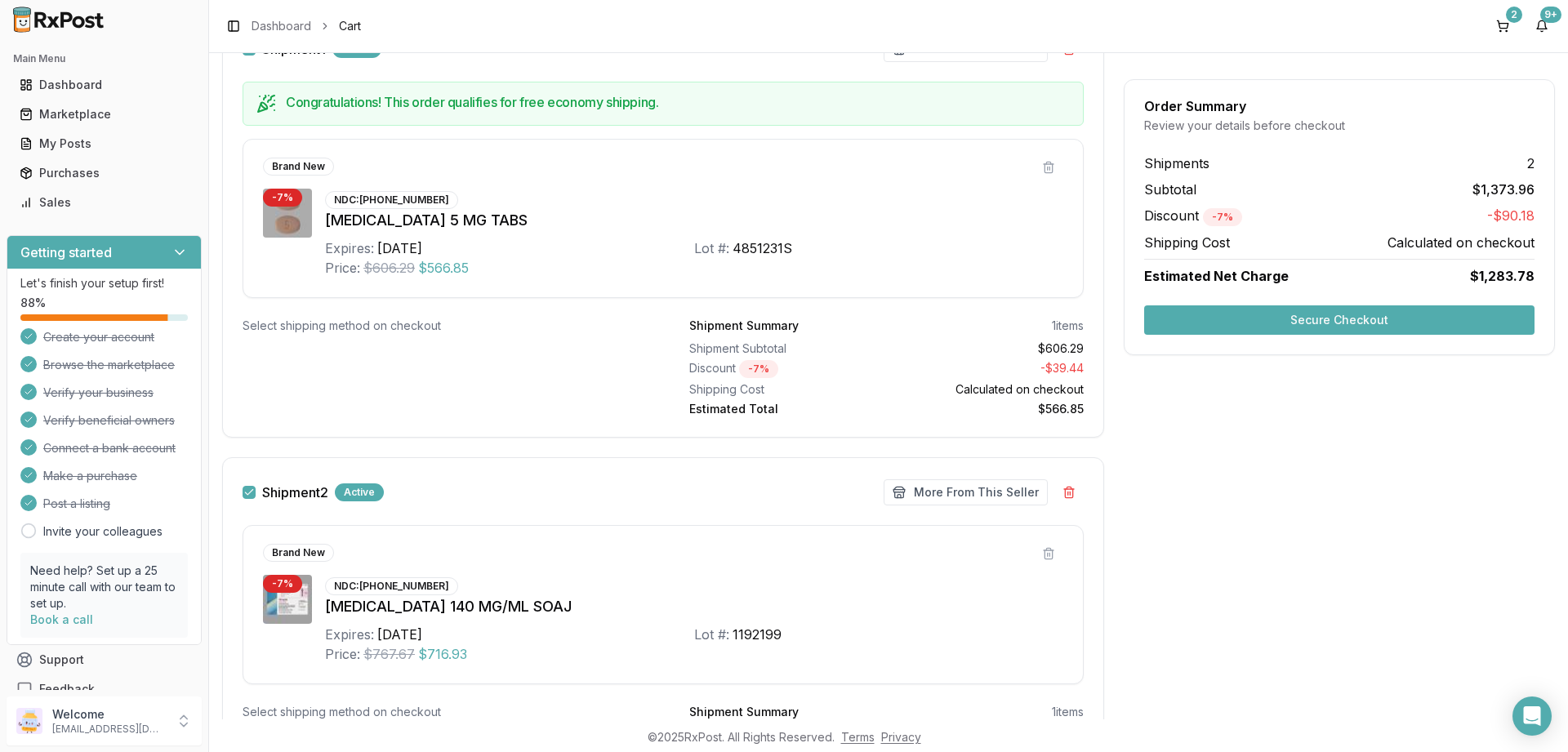
click at [1341, 311] on button "Secure Checkout" at bounding box center [1339, 320] width 390 height 29
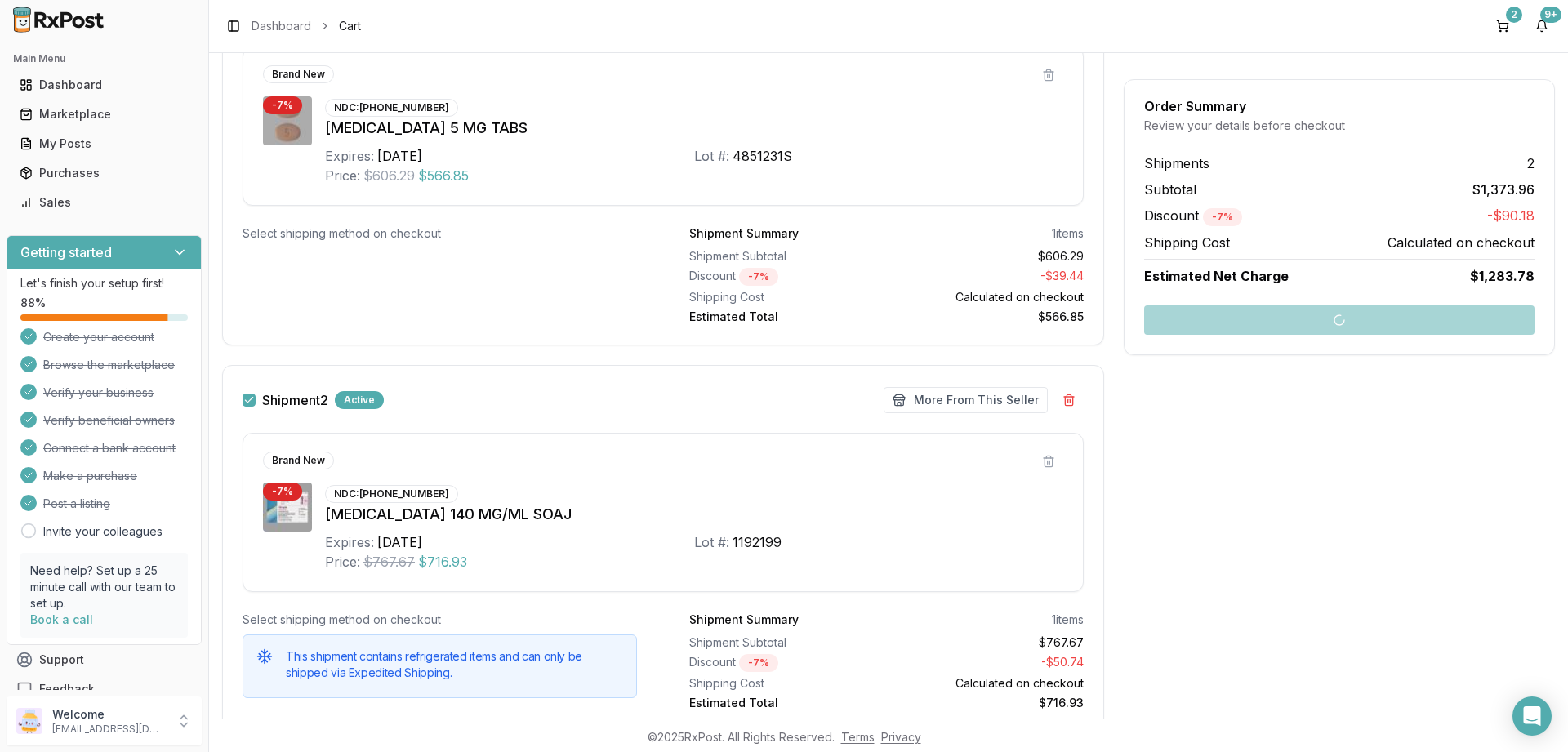
scroll to position [444, 0]
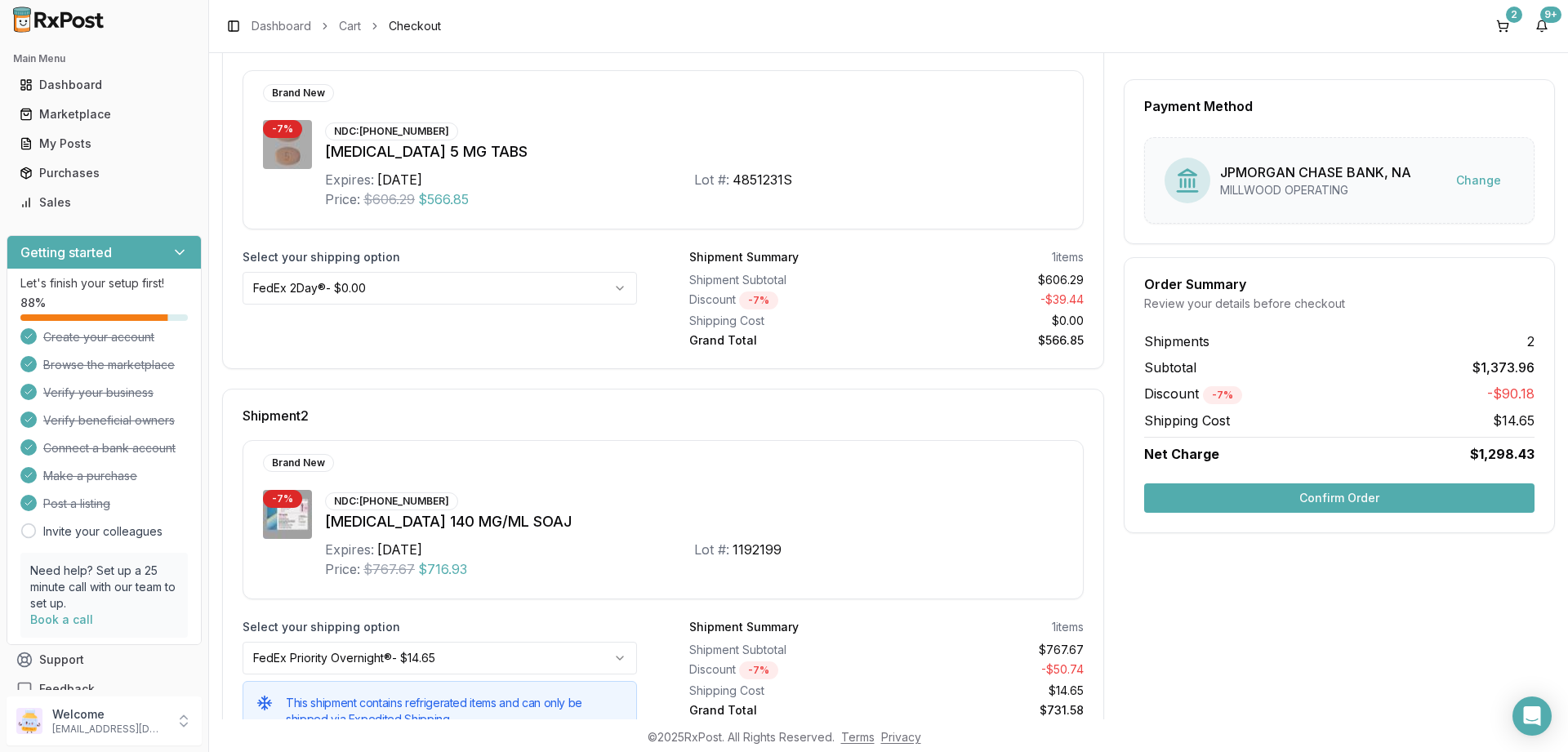
scroll to position [352, 0]
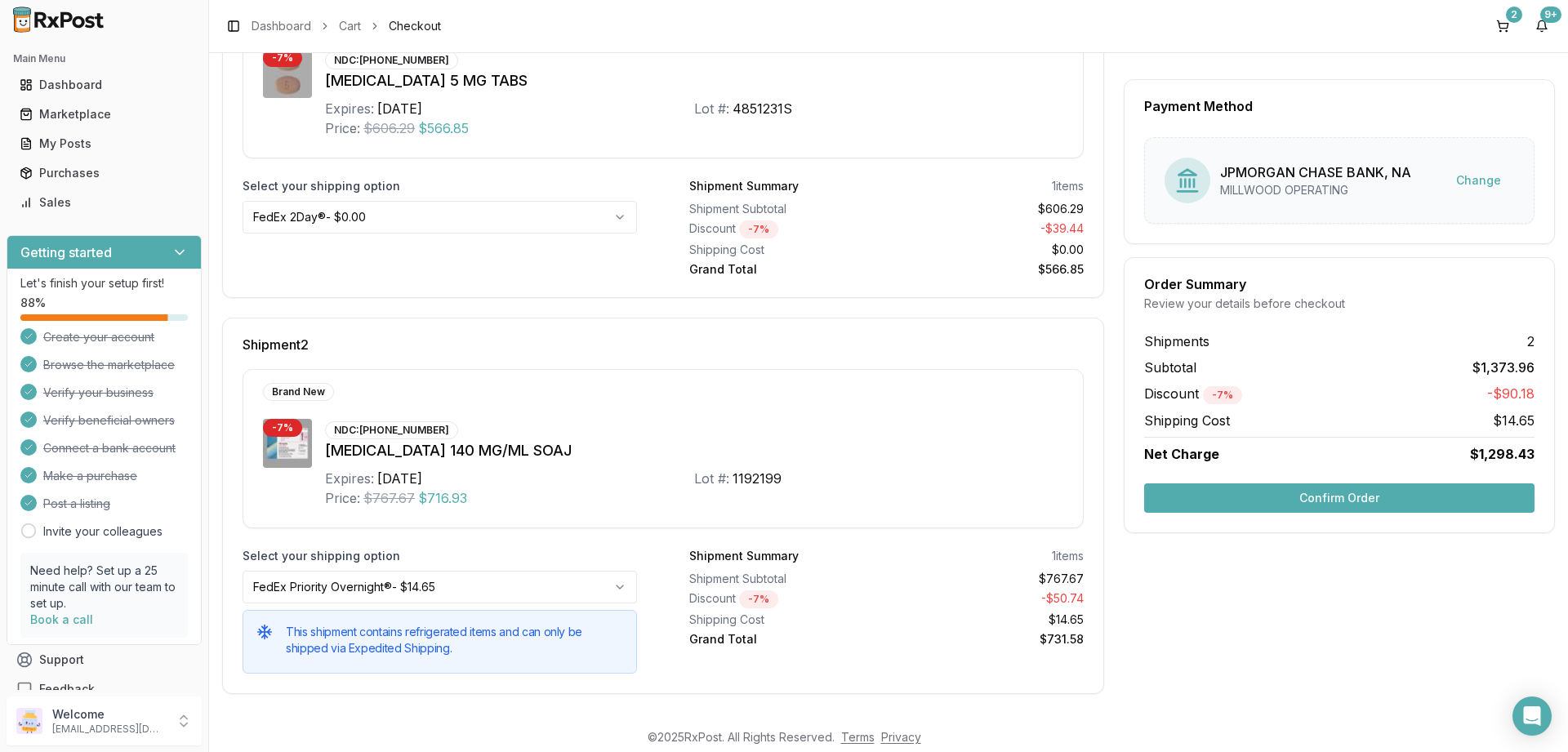
click at [1326, 499] on button "Confirm Order" at bounding box center [1339, 498] width 390 height 29
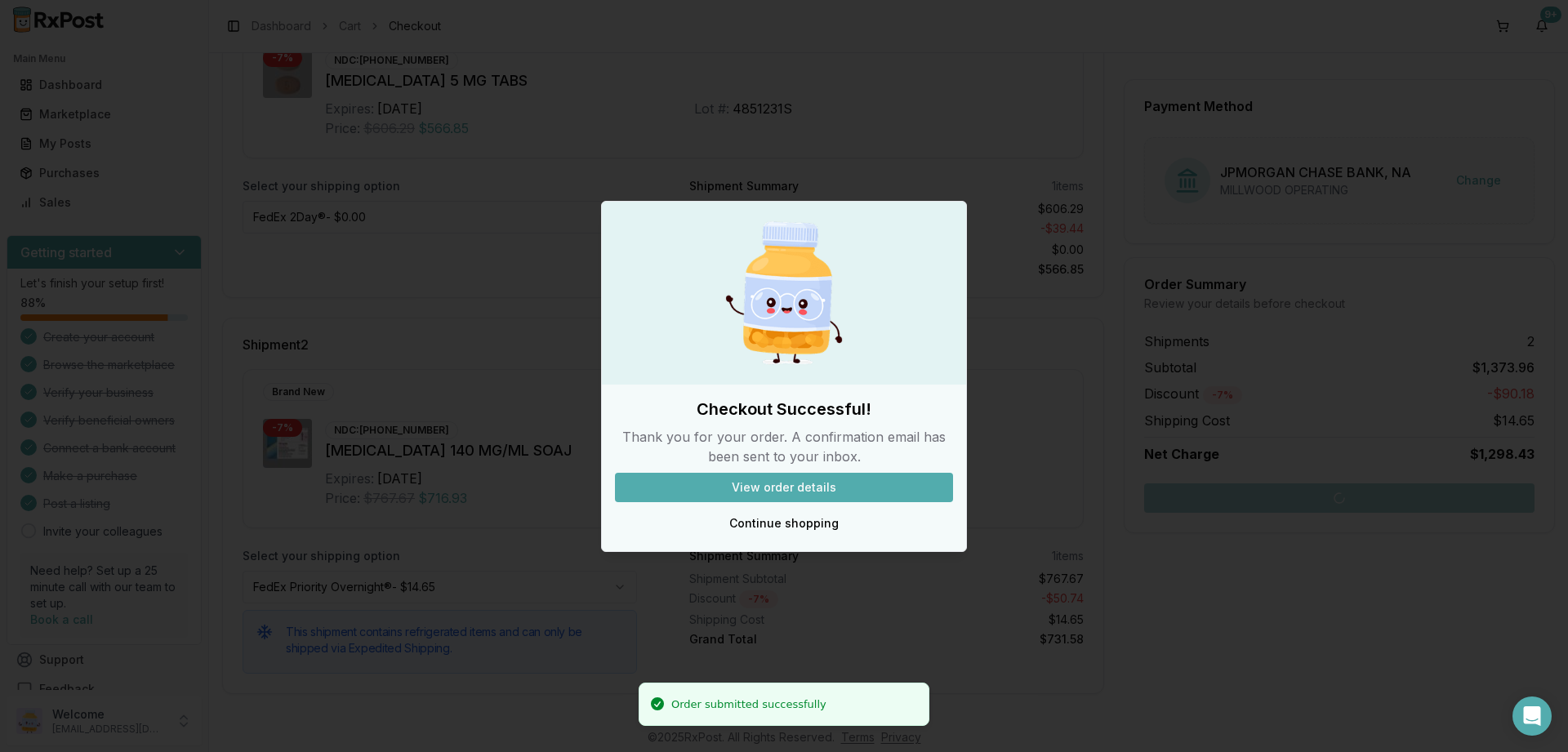
click at [797, 488] on button "View order details" at bounding box center [784, 487] width 338 height 29
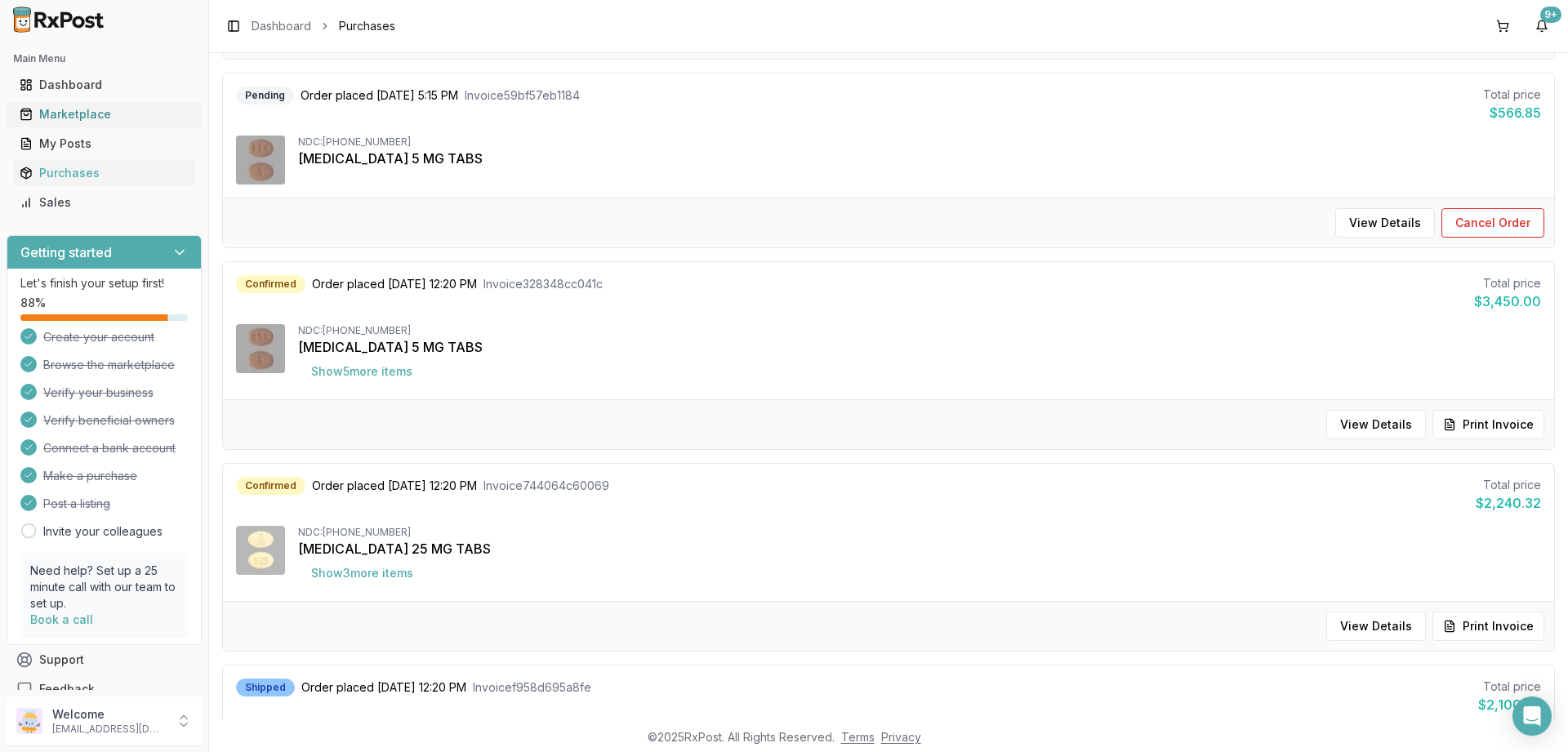
click at [52, 120] on div "Marketplace" at bounding box center [104, 114] width 169 height 16
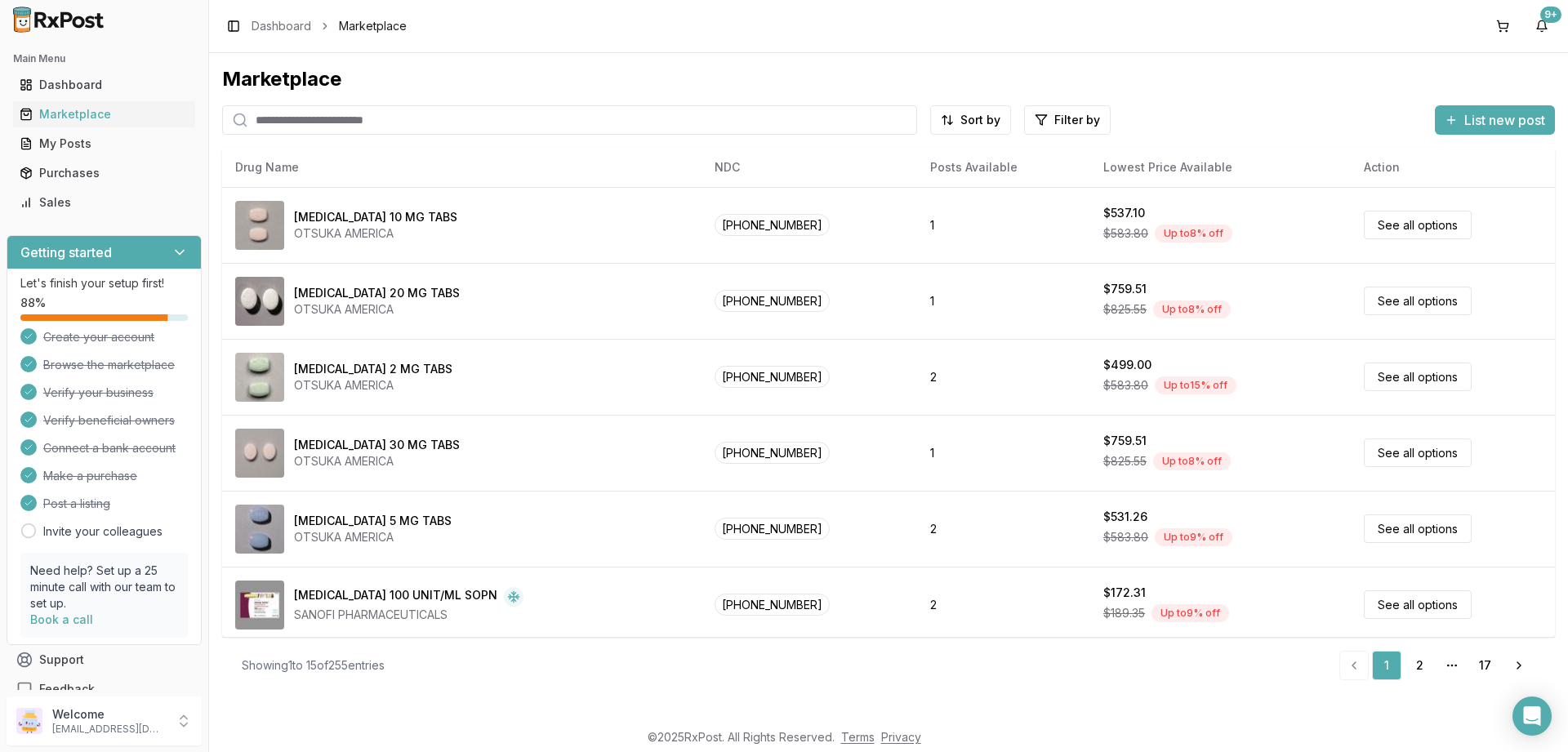
click at [357, 122] on input "search" at bounding box center [570, 120] width 695 height 29
paste input "**********"
type input "**********"
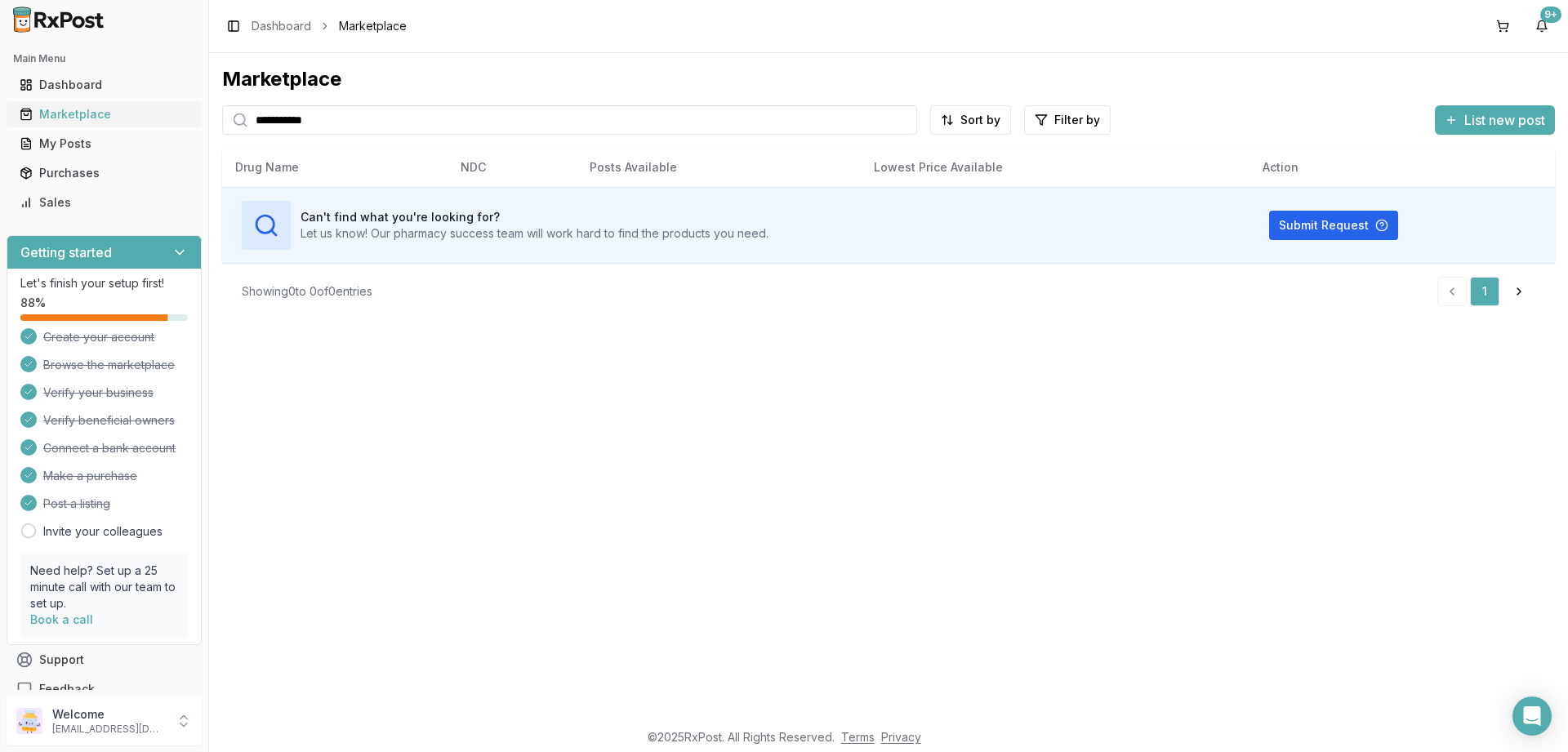
click at [80, 112] on div "Marketplace" at bounding box center [104, 114] width 169 height 16
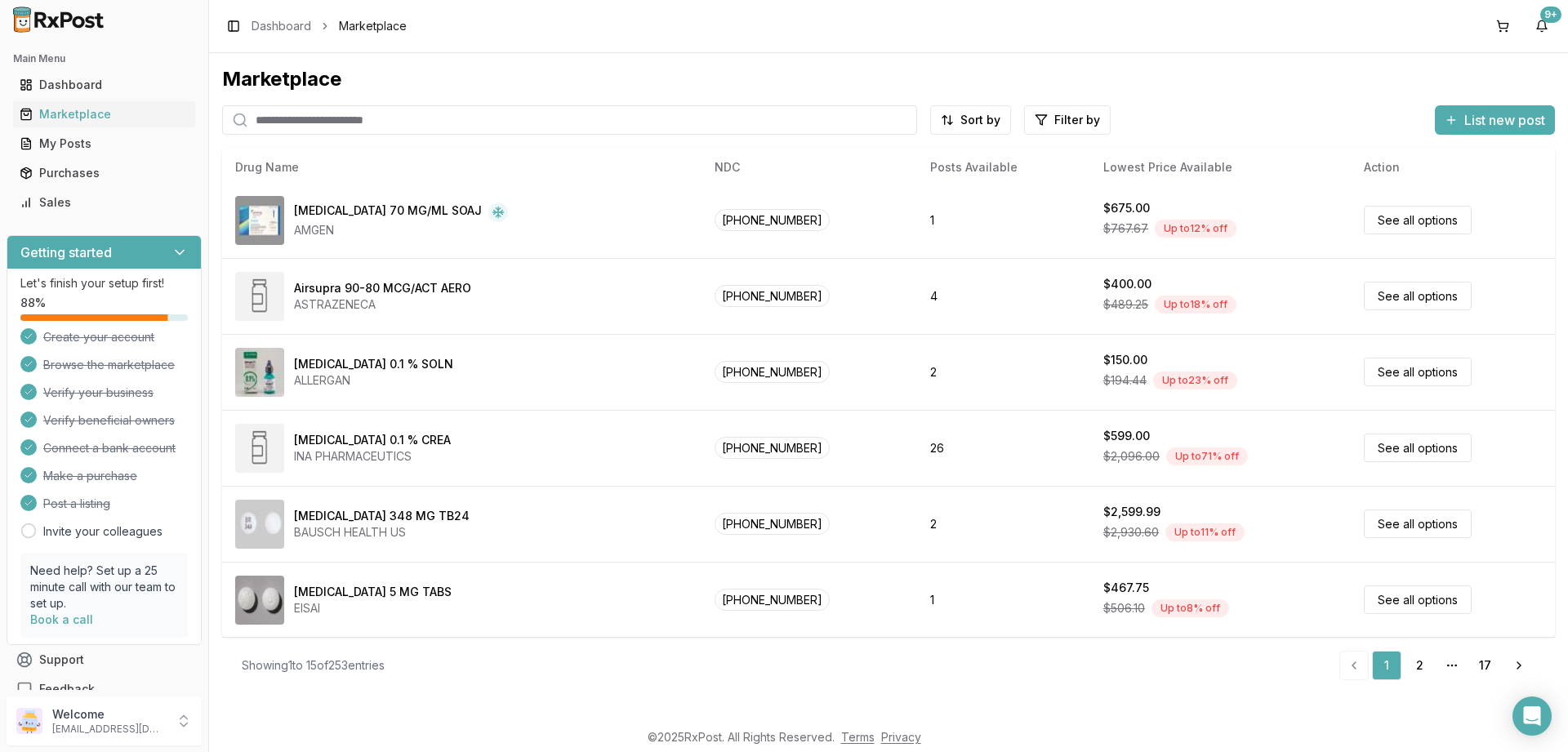
scroll to position [689, 0]
click at [1417, 662] on link "2" at bounding box center [1419, 665] width 29 height 29
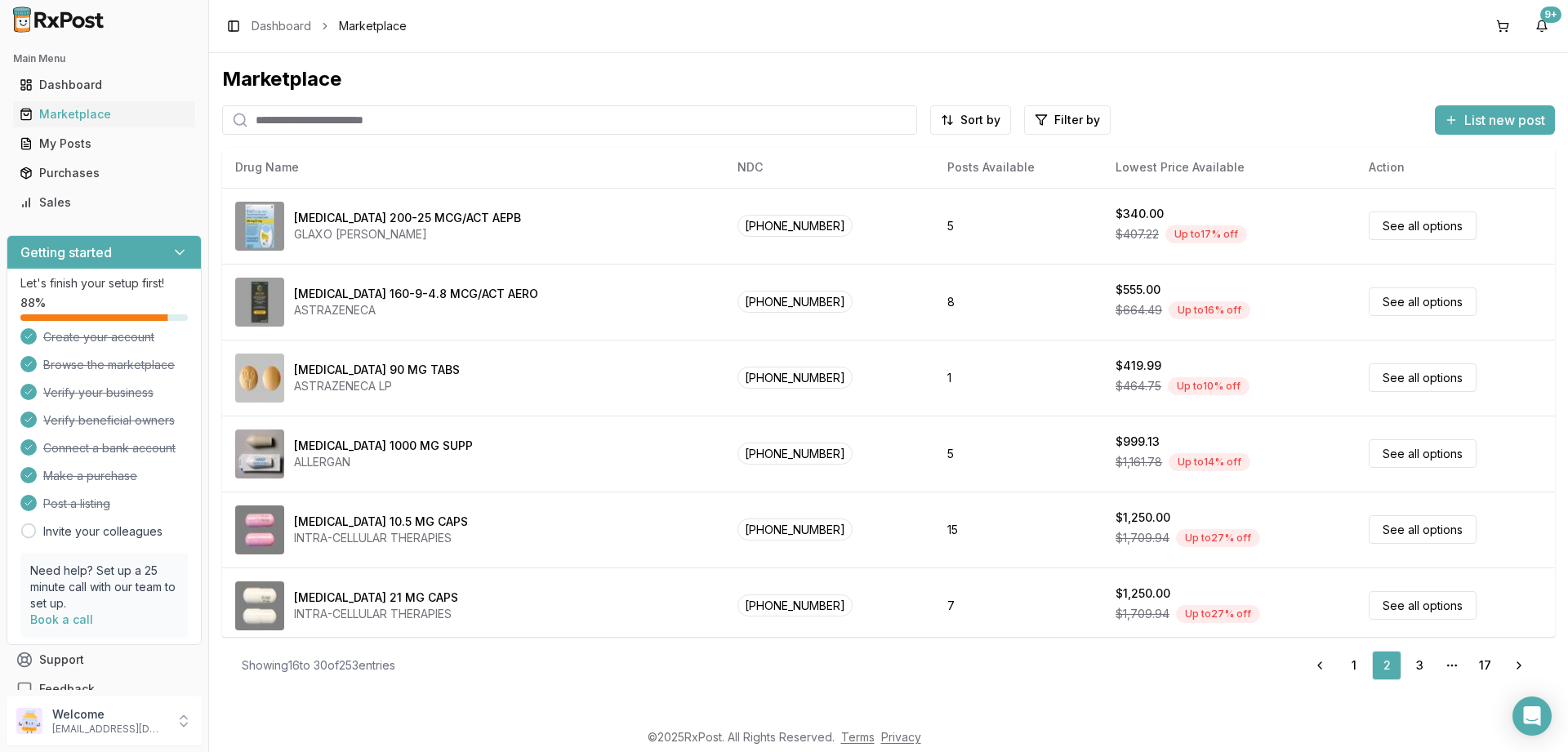
scroll to position [689, 0]
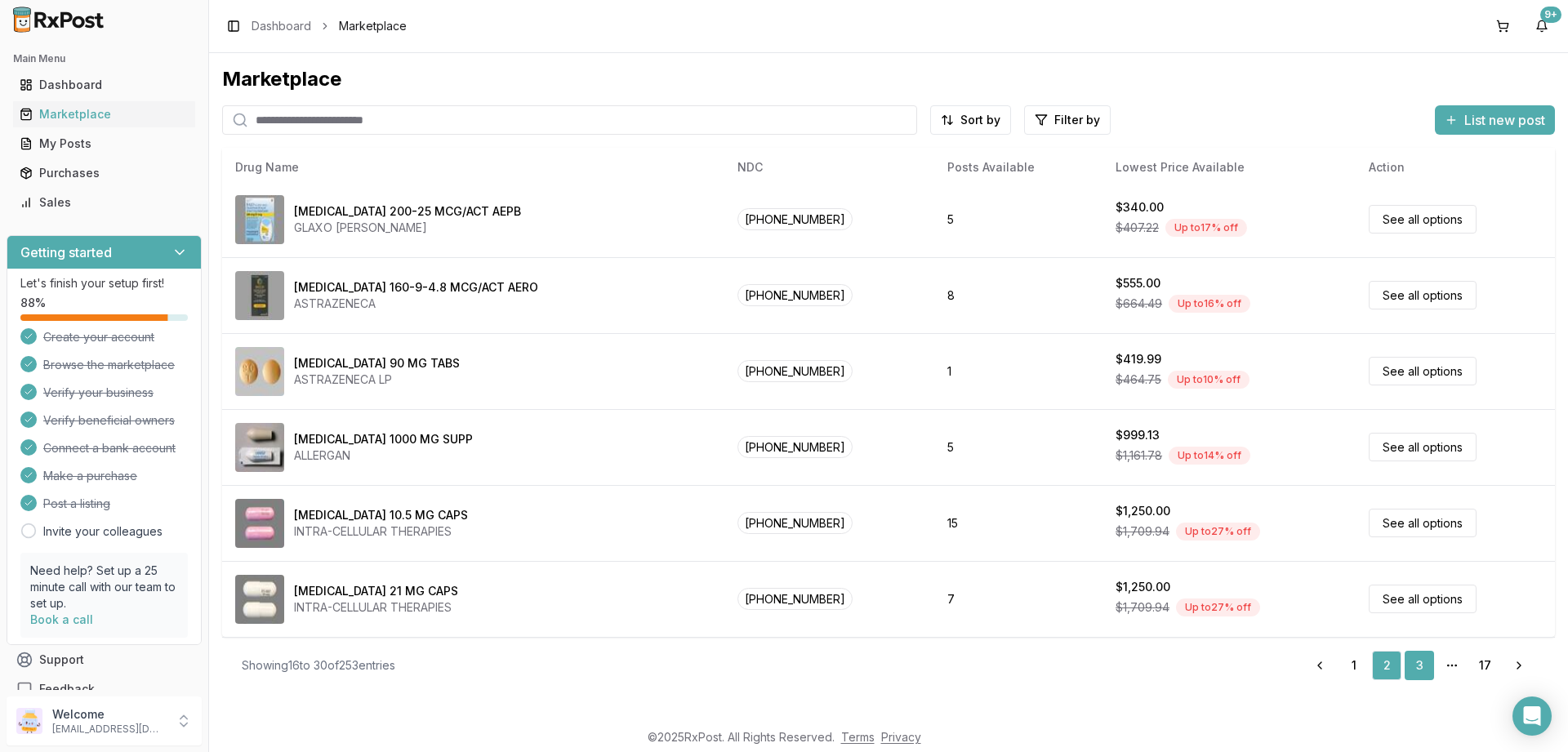
click at [1422, 660] on link "3" at bounding box center [1419, 665] width 29 height 29
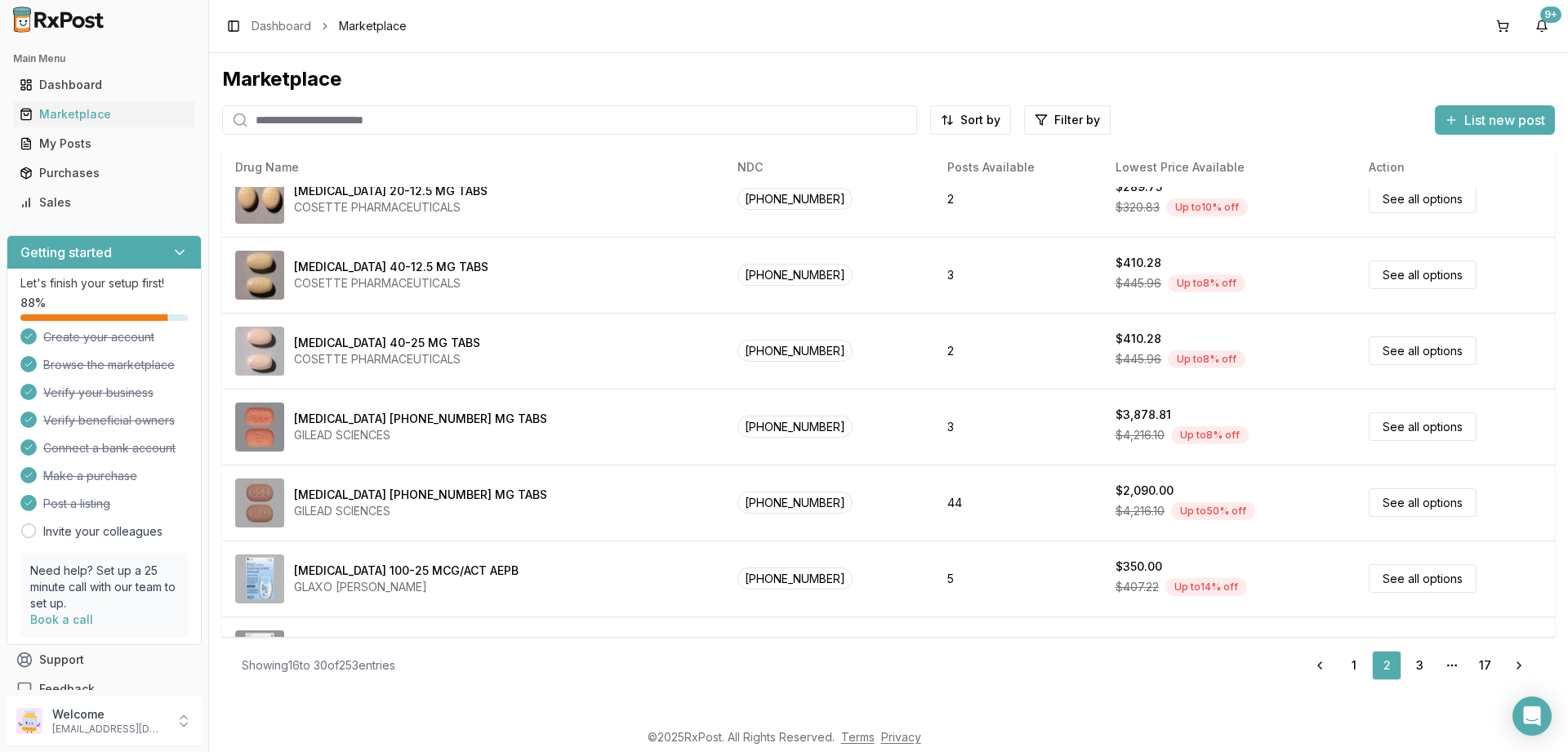
scroll to position [4, 0]
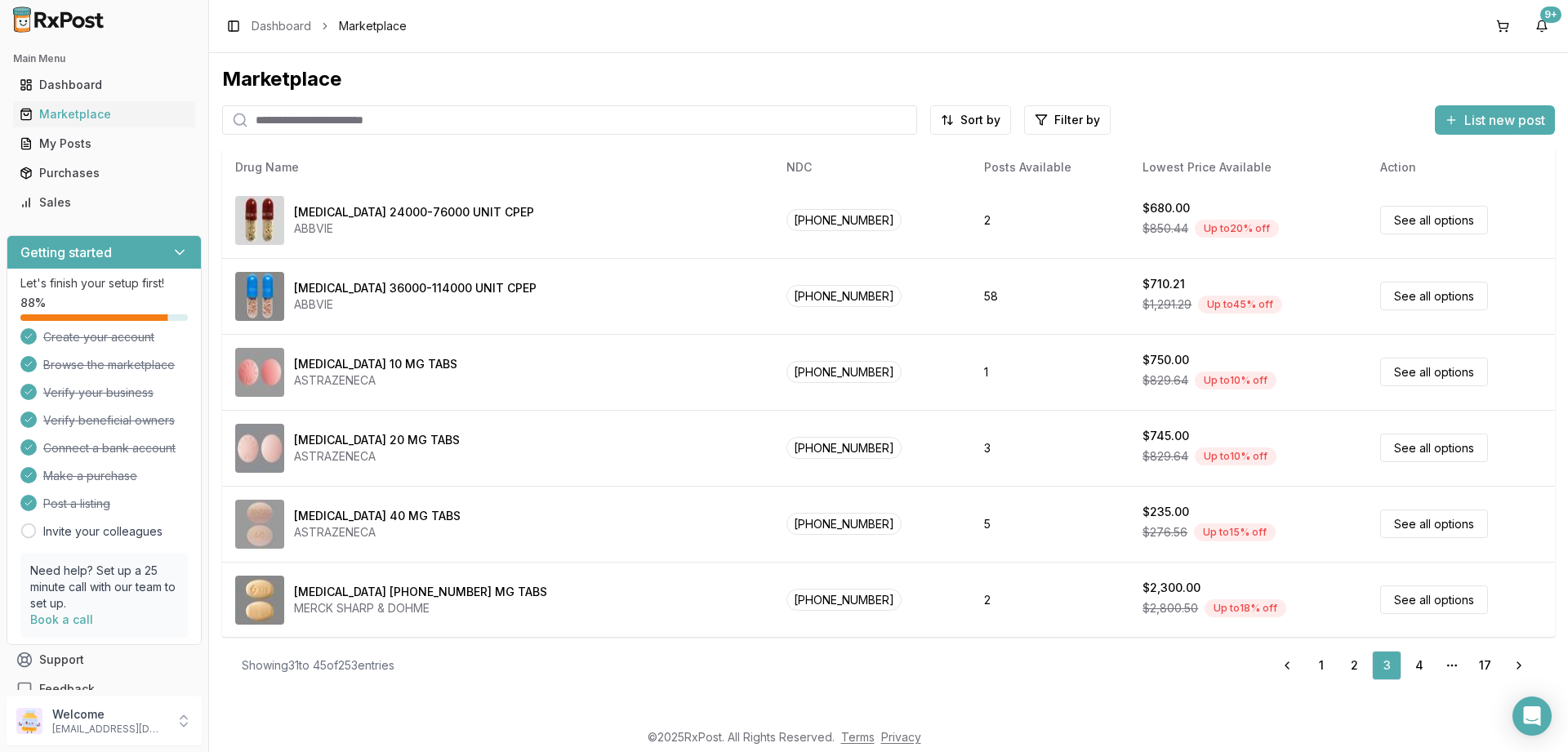
scroll to position [689, 0]
click at [1421, 664] on link "4" at bounding box center [1419, 665] width 29 height 29
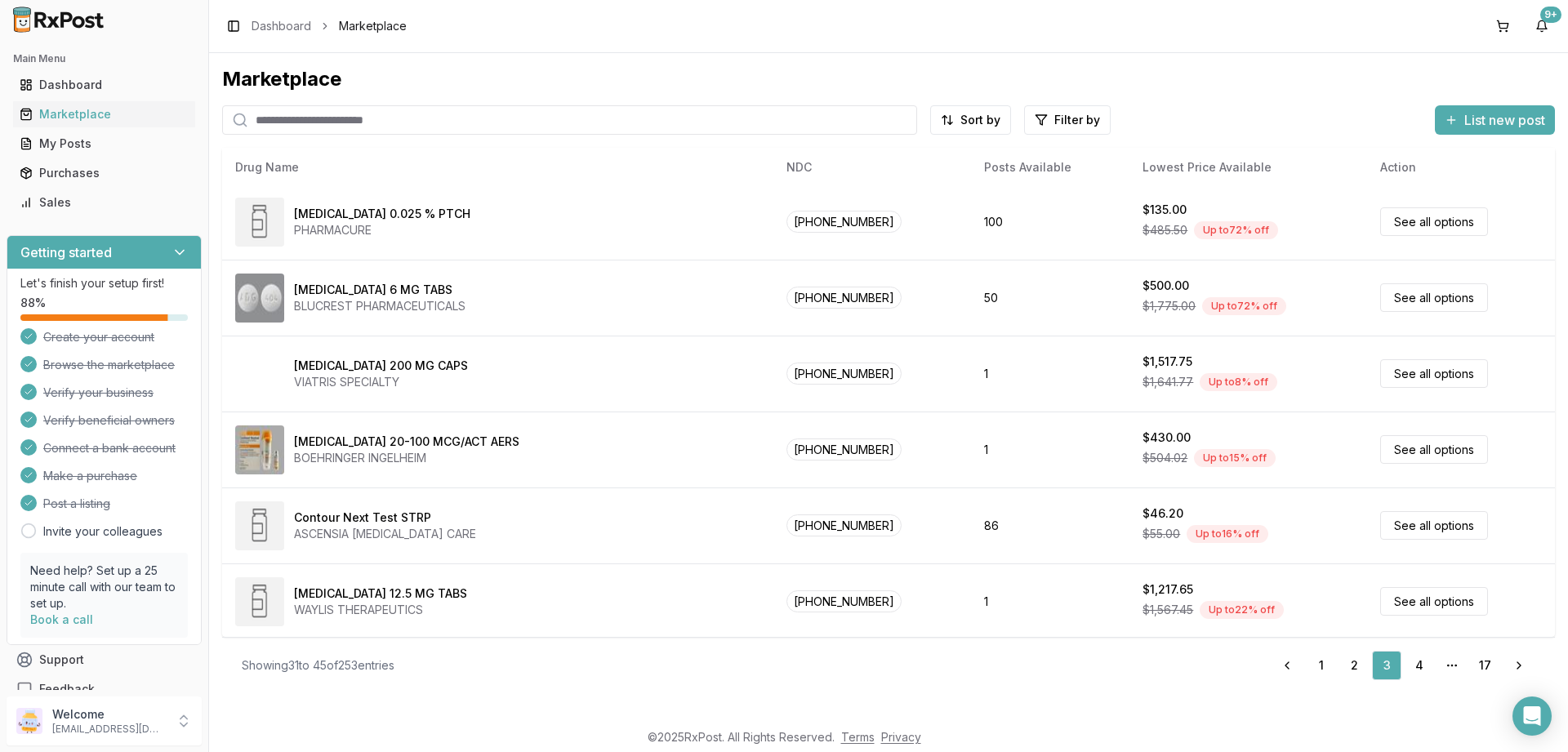
scroll to position [0, 0]
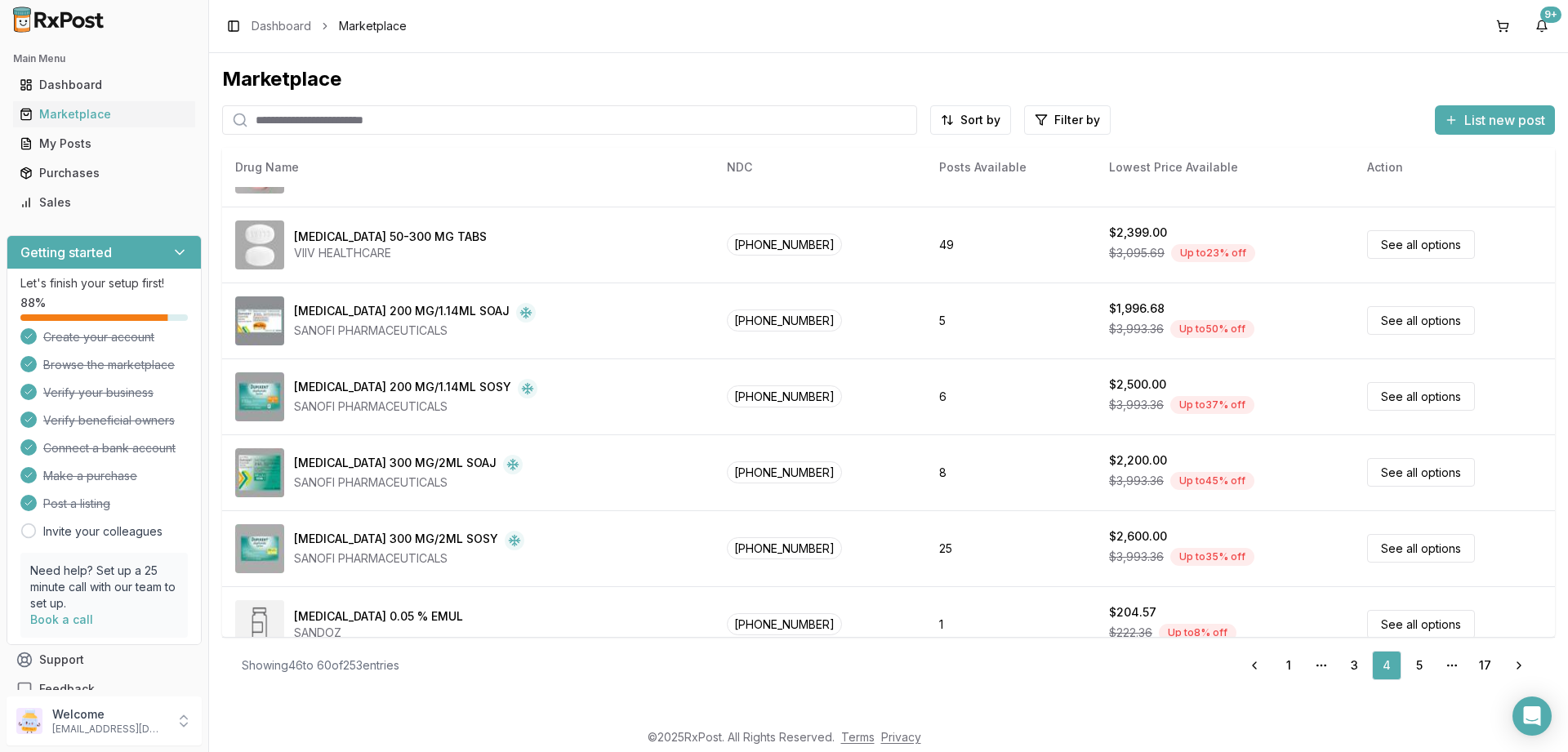
scroll to position [689, 0]
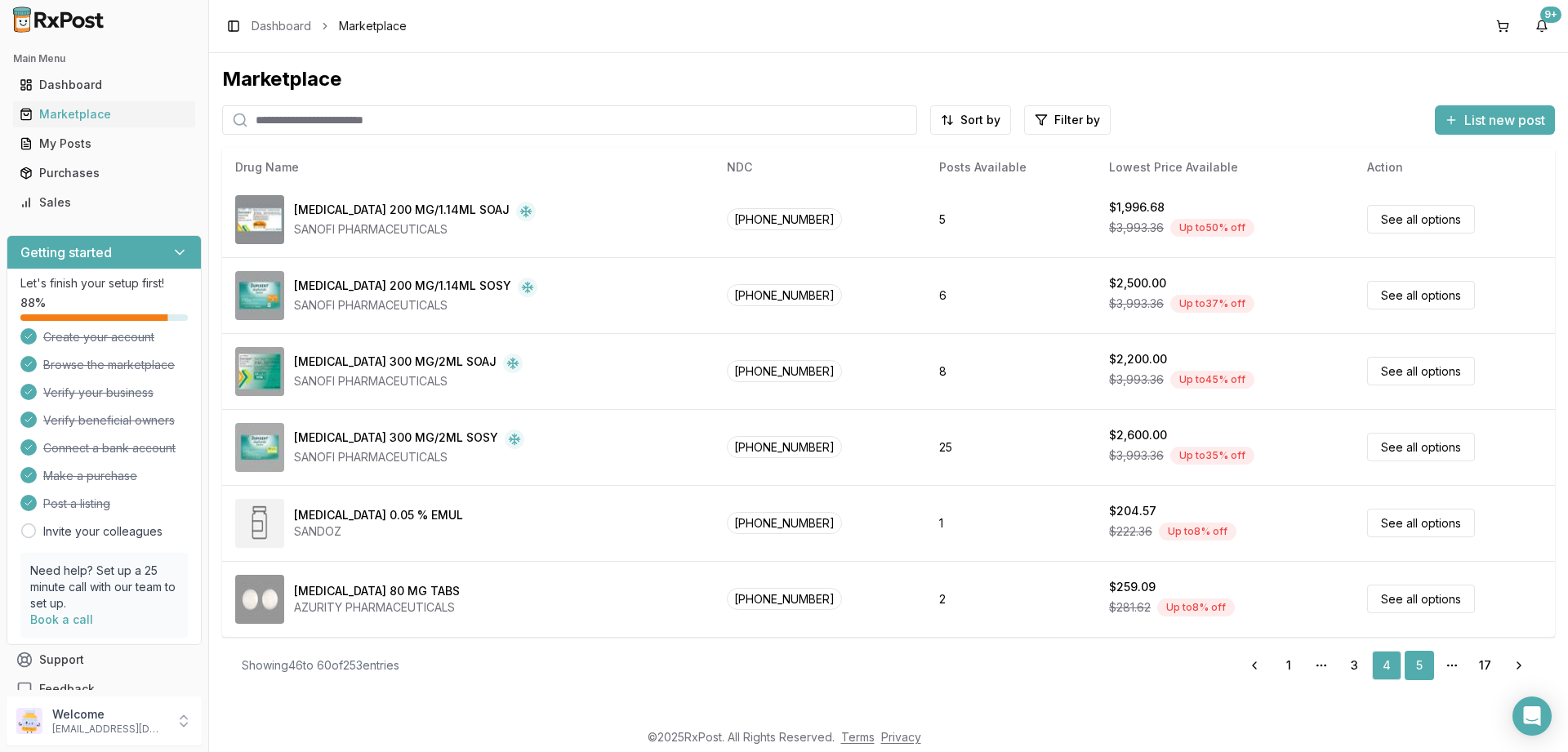
click at [1421, 665] on link "5" at bounding box center [1419, 665] width 29 height 29
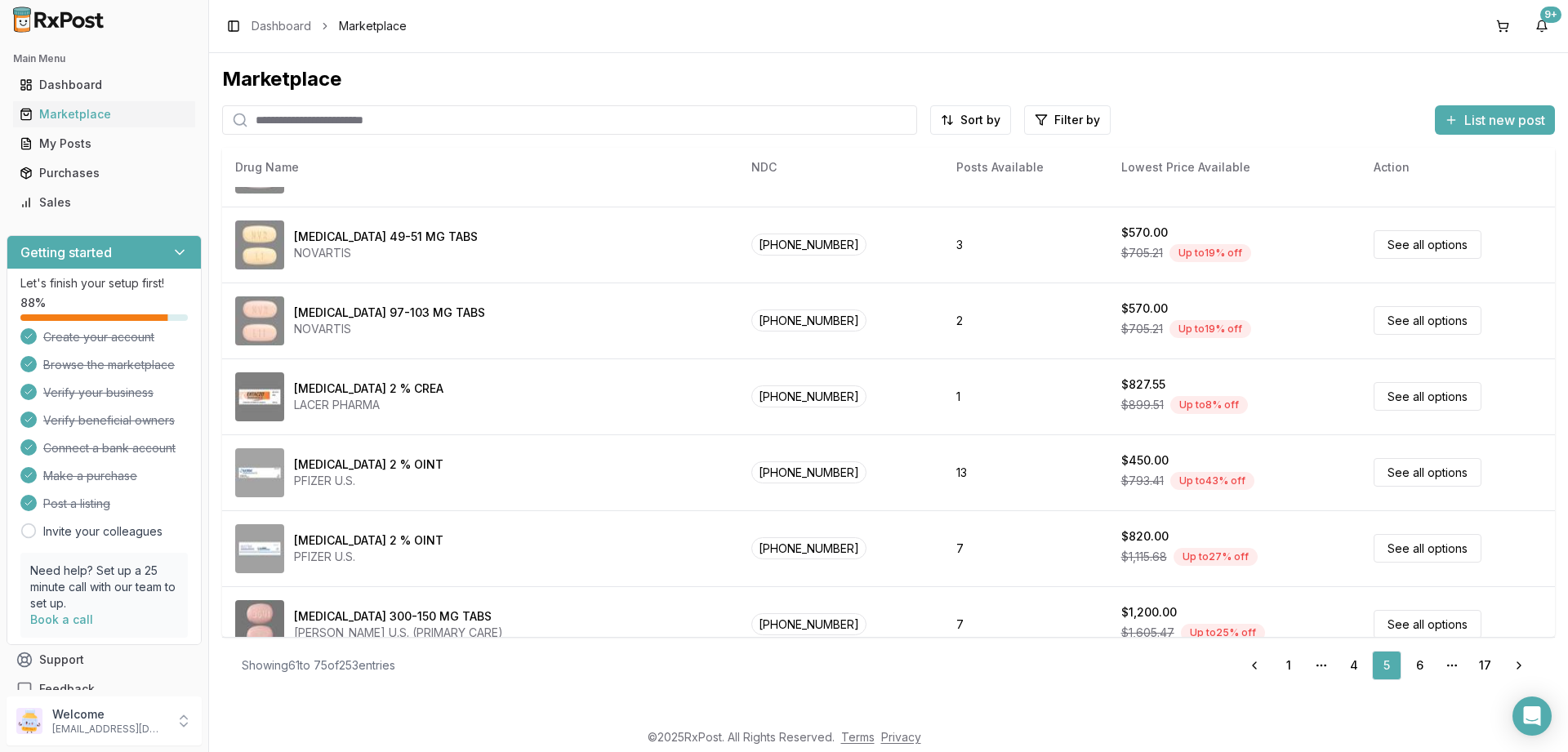
scroll to position [689, 0]
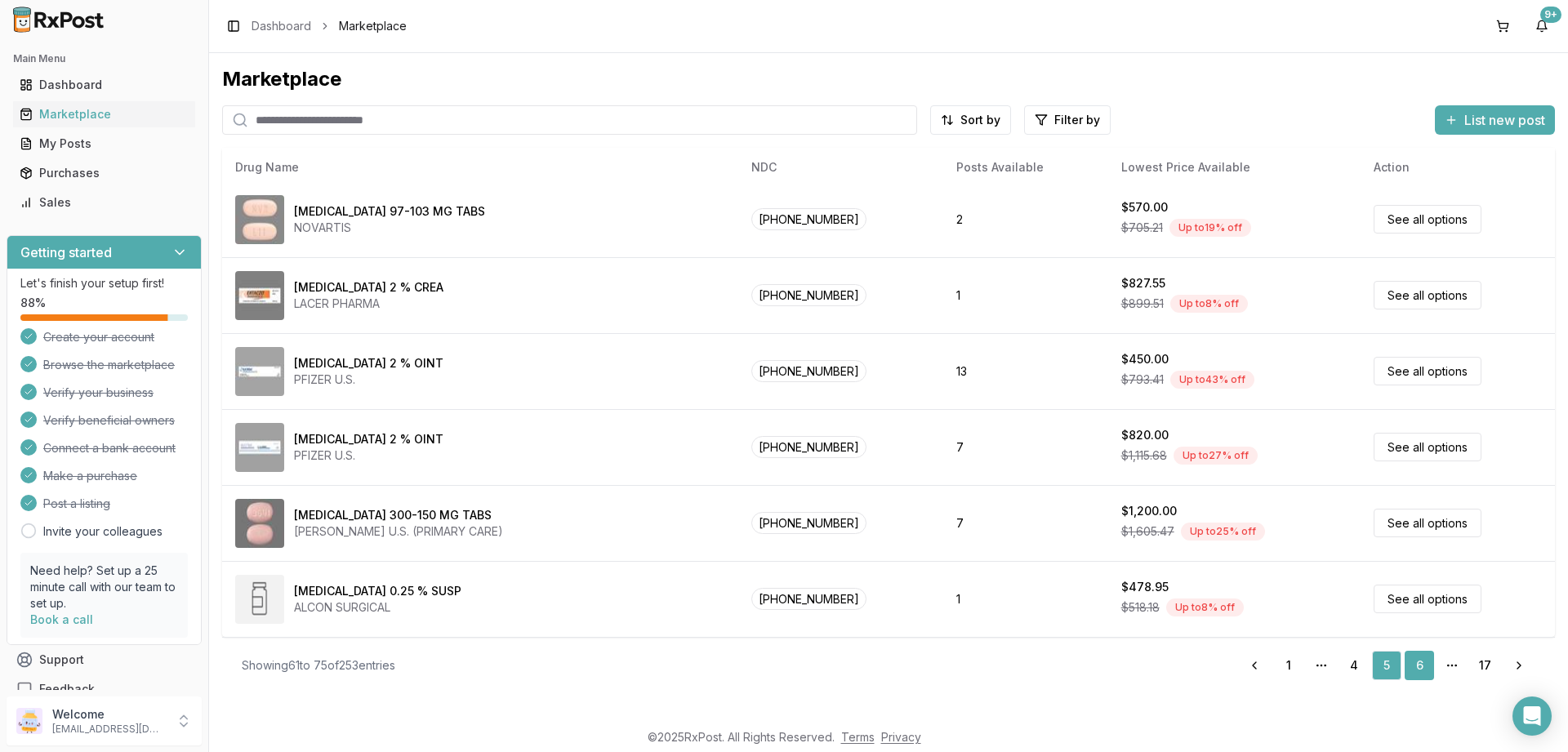
click at [1420, 654] on link "6" at bounding box center [1419, 665] width 29 height 29
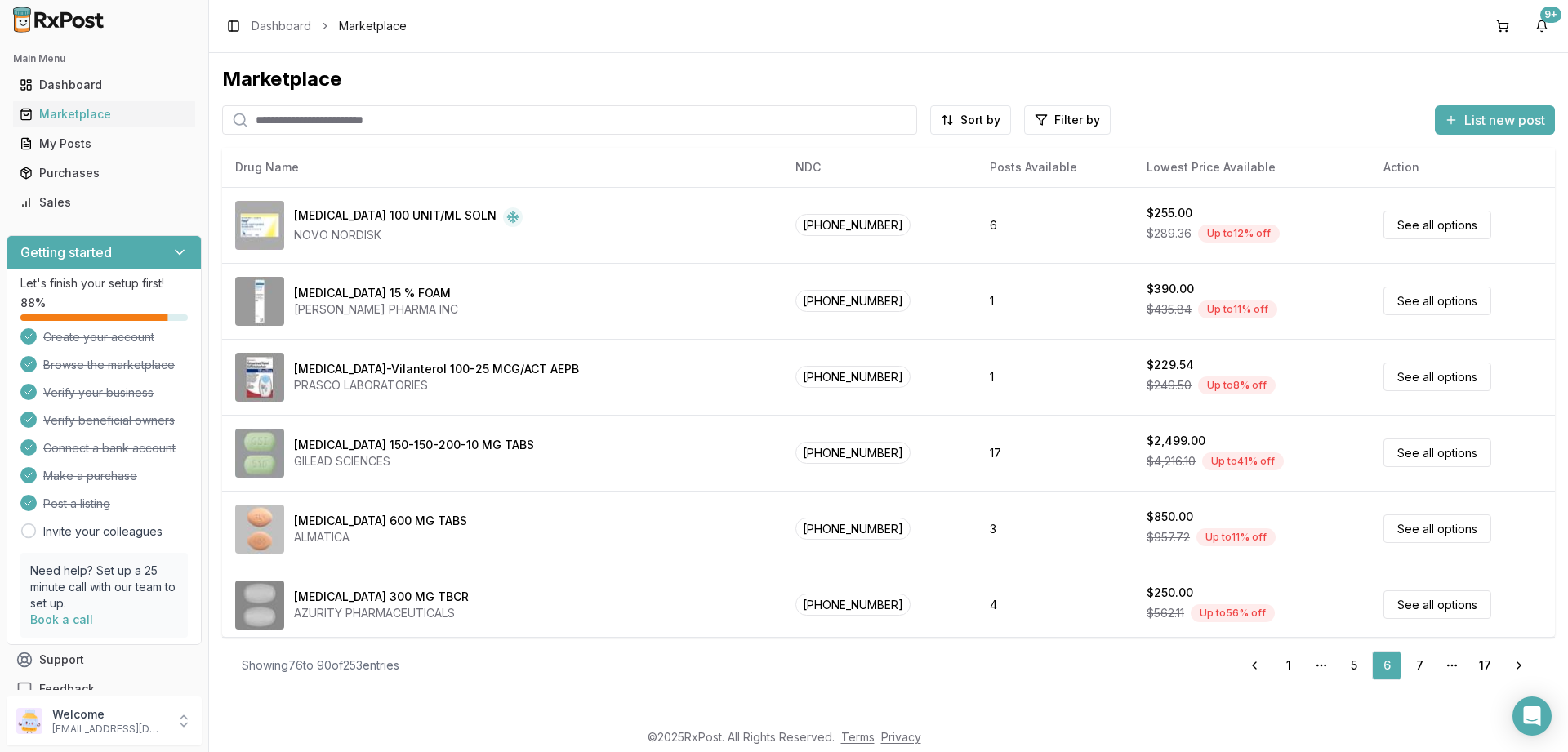
drag, startPoint x: 365, startPoint y: 116, endPoint x: 145, endPoint y: 124, distance: 220.1
click at [222, 124] on input "search" at bounding box center [570, 120] width 695 height 29
type input "*******"
